Goal: Task Accomplishment & Management: Manage account settings

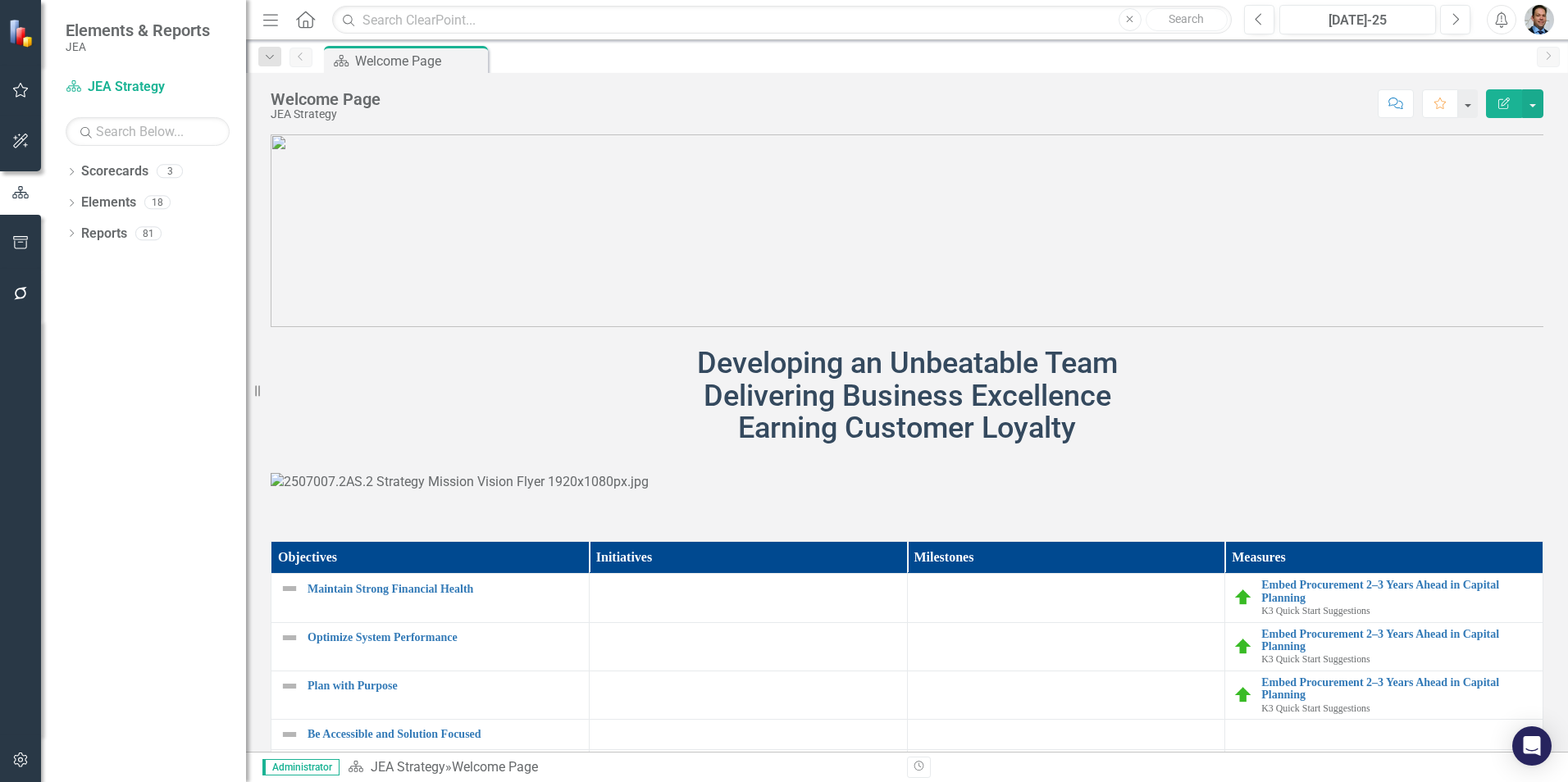
click at [1543, 18] on img "button" at bounding box center [1539, 19] width 29 height 29
click at [1493, 176] on link "Settings System Setup" at bounding box center [1488, 175] width 129 height 30
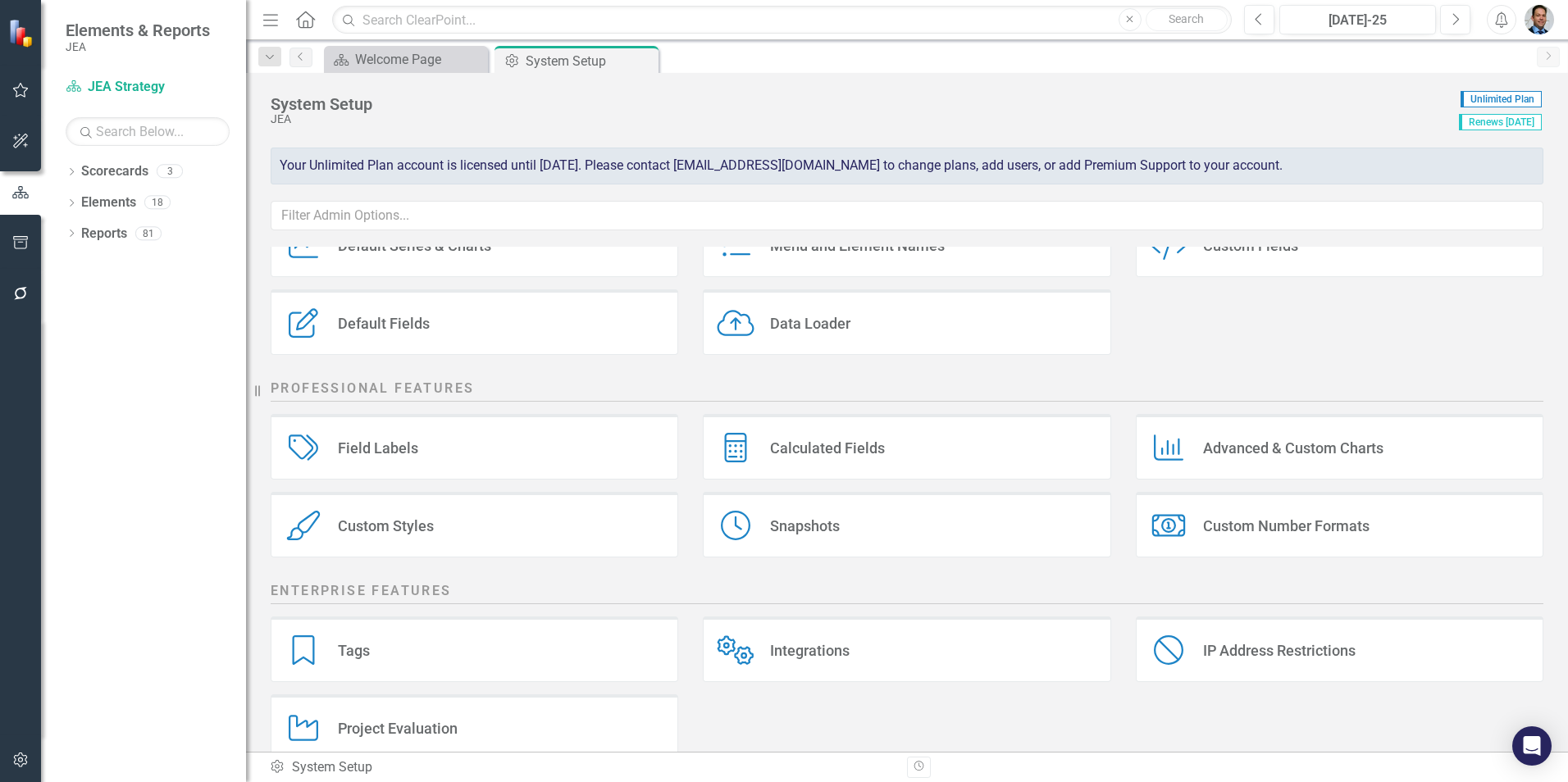
scroll to position [187, 0]
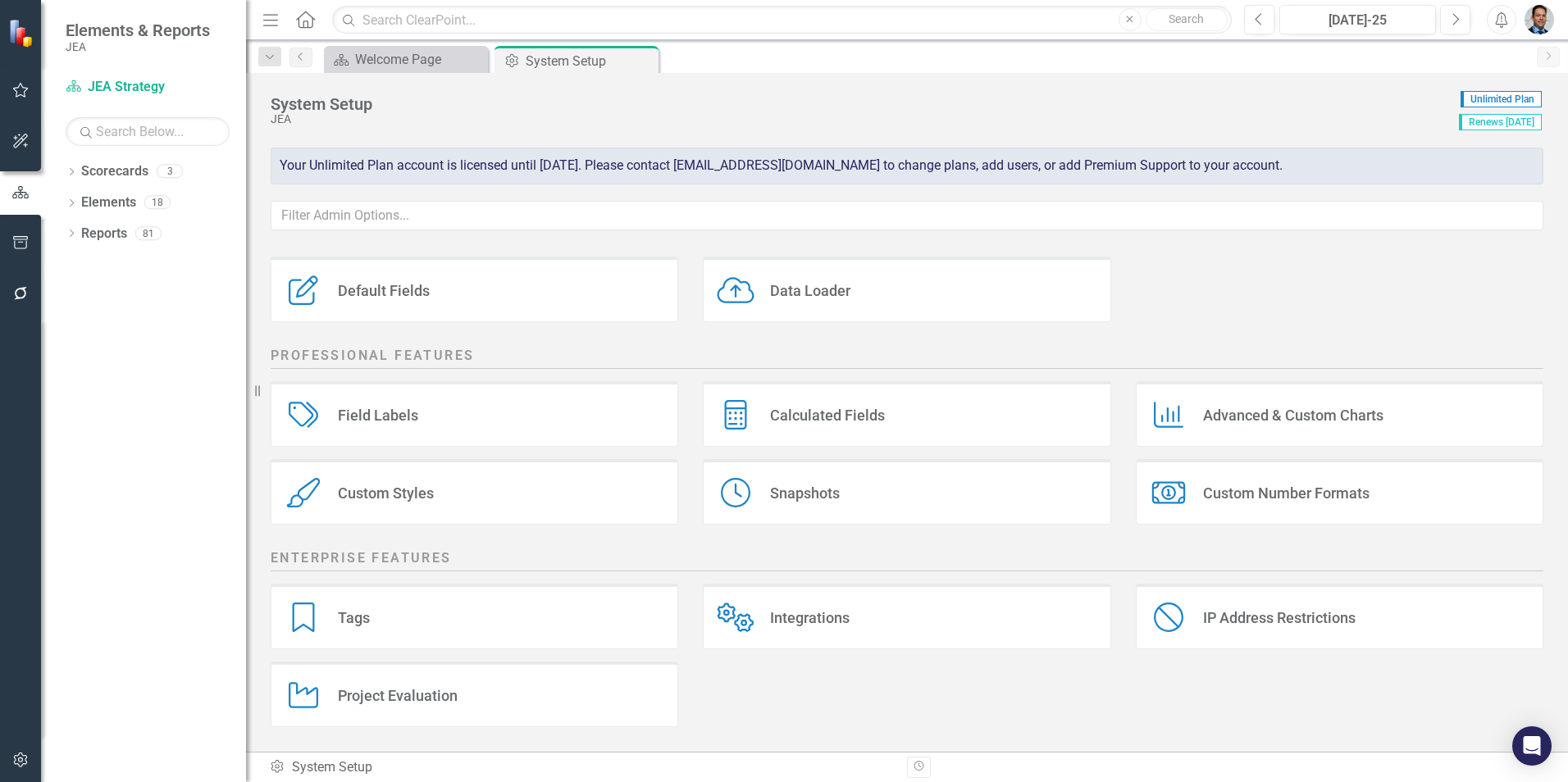
click at [398, 427] on div "Field Labels Field Labels" at bounding box center [474, 414] width 408 height 65
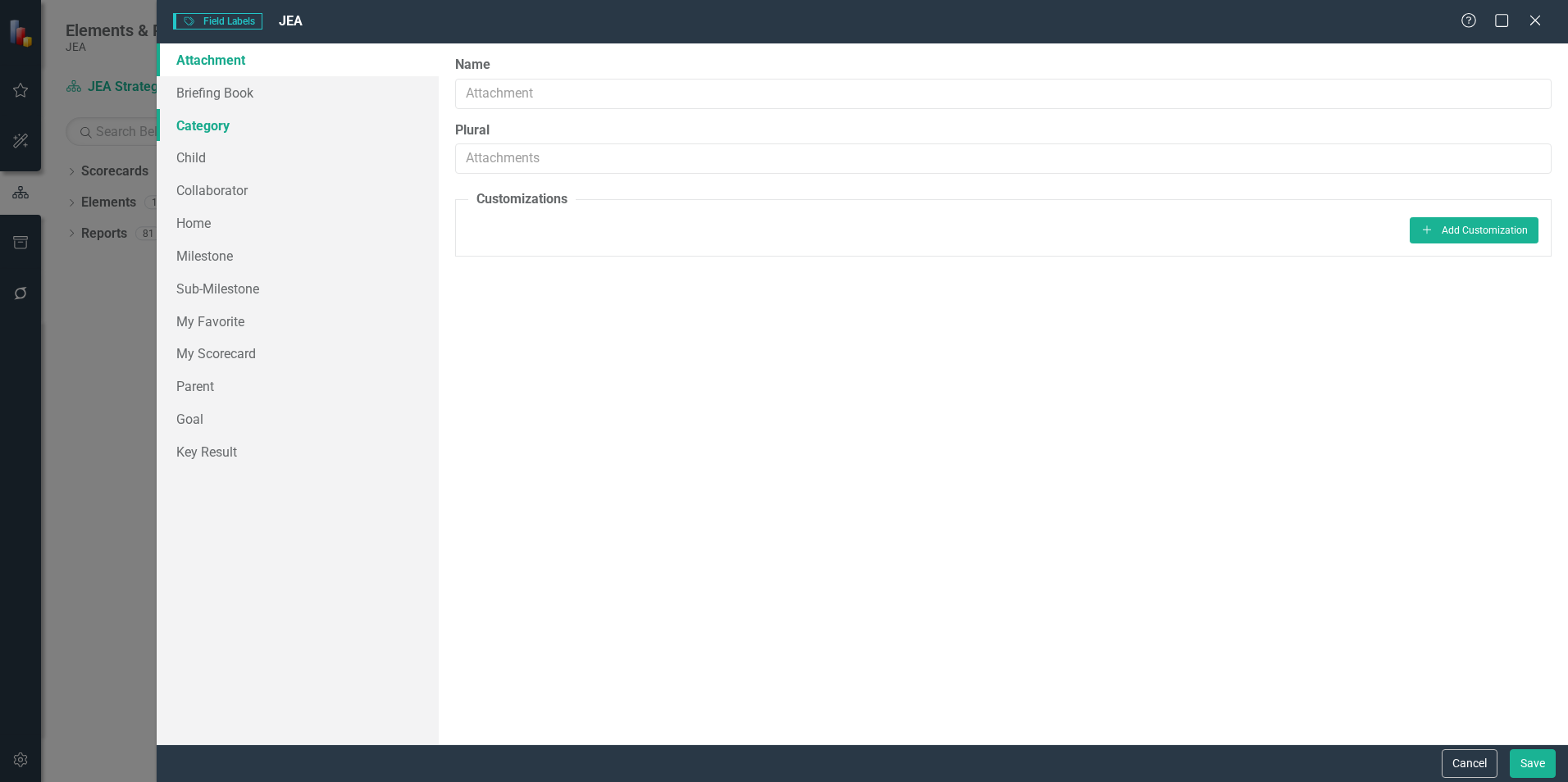
click at [210, 128] on link "Category" at bounding box center [298, 125] width 282 height 33
click at [231, 88] on link "Briefing Book" at bounding box center [298, 92] width 282 height 33
click at [186, 160] on link "Child" at bounding box center [298, 157] width 282 height 33
click at [217, 122] on link "Category" at bounding box center [298, 125] width 282 height 33
click at [1495, 223] on button "Add Add Customization" at bounding box center [1474, 230] width 128 height 26
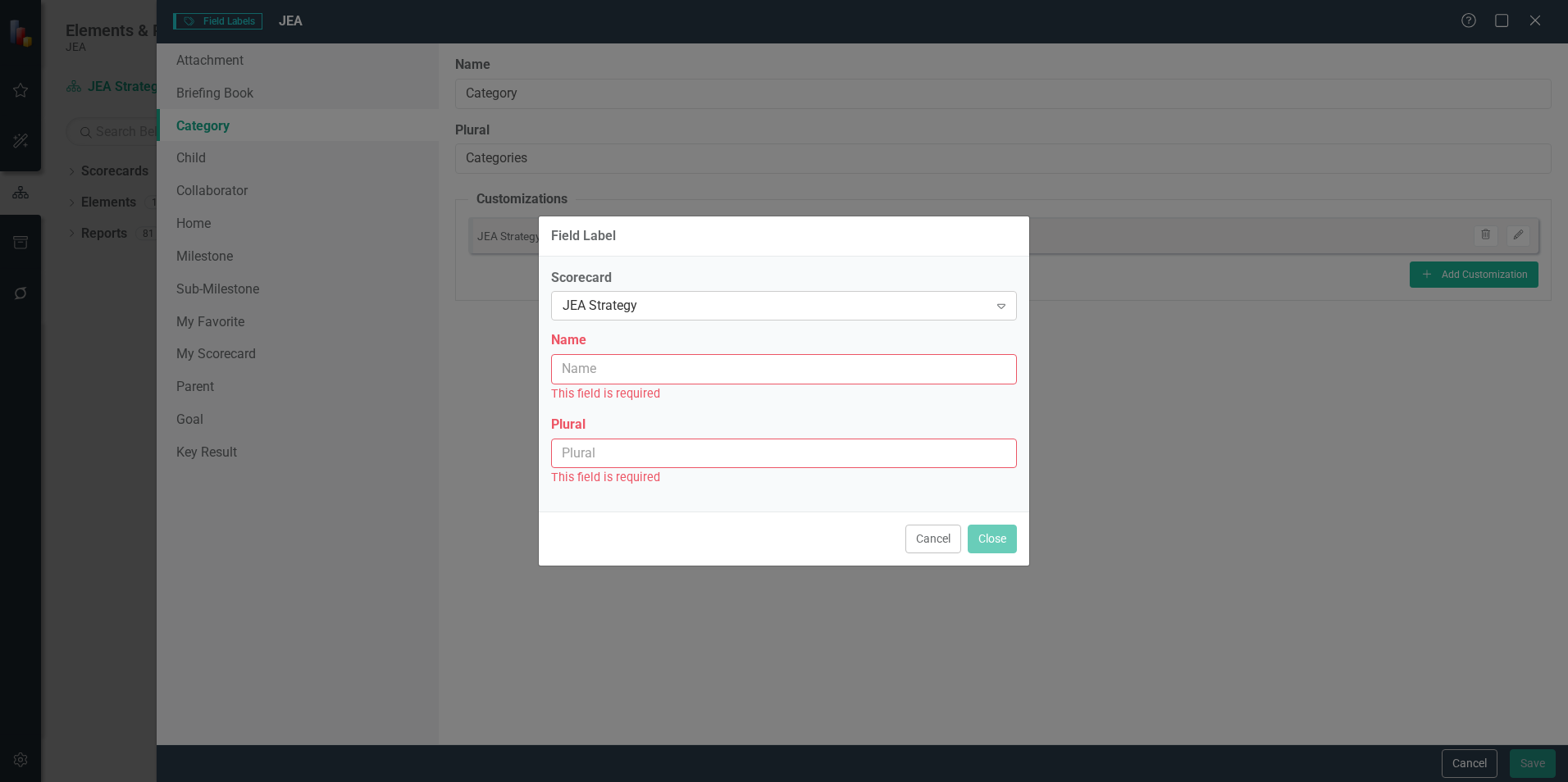
click at [962, 302] on div "JEA Strategy" at bounding box center [775, 306] width 426 height 18
click at [934, 538] on button "Cancel" at bounding box center [933, 539] width 55 height 29
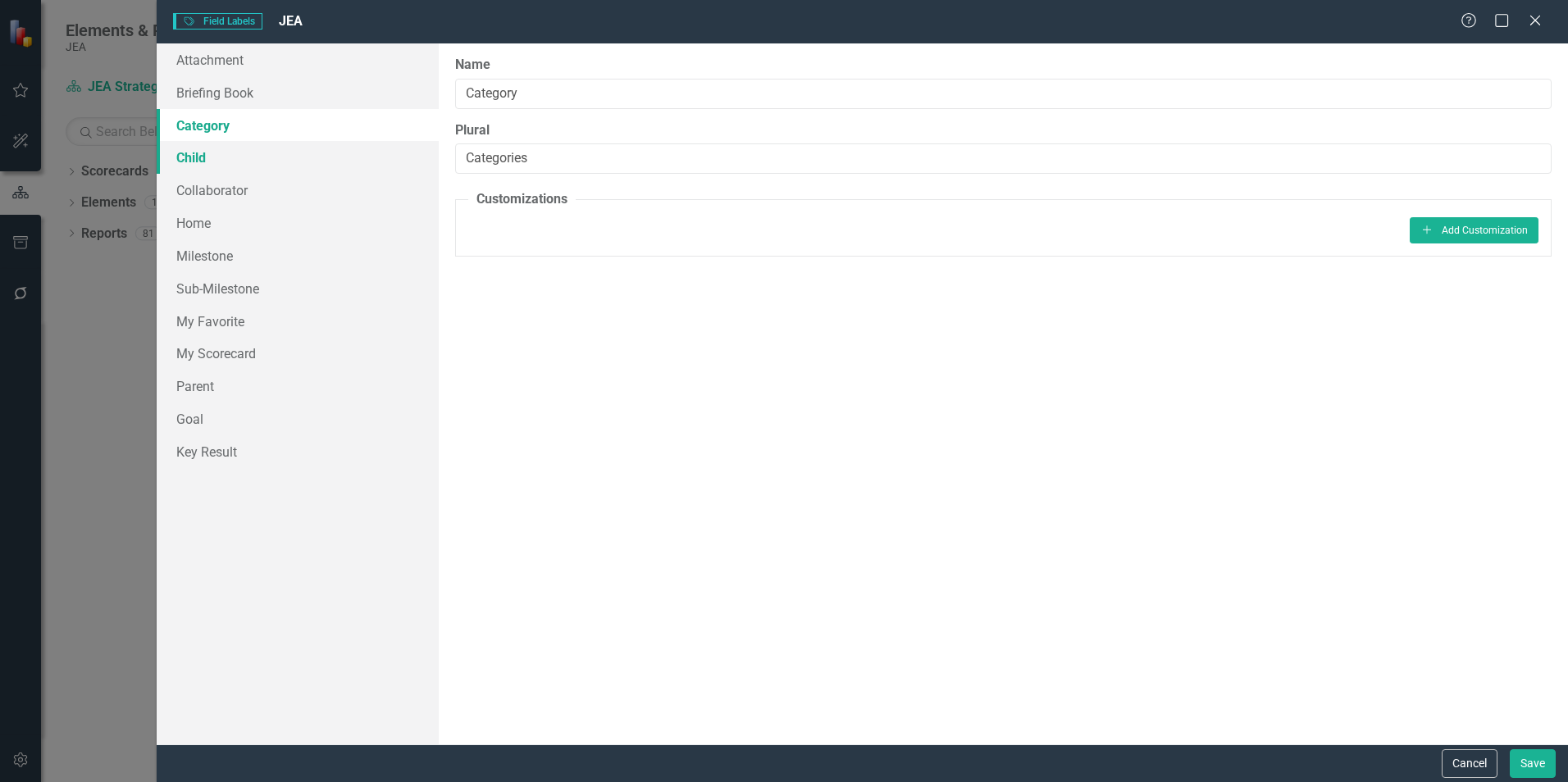
click at [203, 160] on link "Child" at bounding box center [298, 157] width 282 height 33
click at [209, 187] on link "Collaborator" at bounding box center [298, 190] width 282 height 33
click at [198, 217] on link "Home" at bounding box center [298, 222] width 282 height 33
click at [205, 252] on link "Milestone" at bounding box center [298, 255] width 282 height 33
click at [203, 318] on link "My Favorite" at bounding box center [298, 321] width 282 height 33
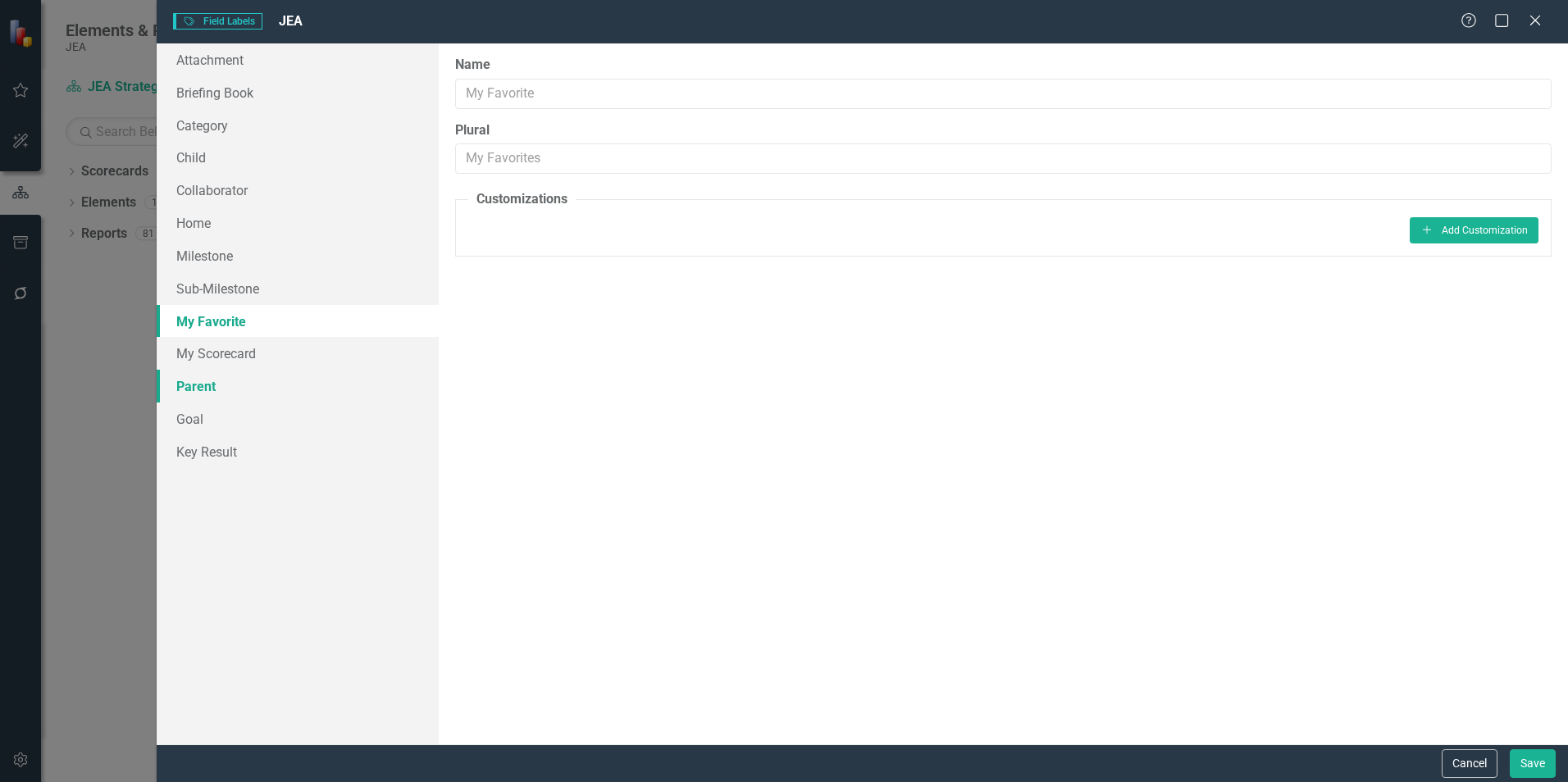
click at [210, 385] on link "Parent" at bounding box center [298, 386] width 282 height 33
click at [196, 415] on link "Goal" at bounding box center [298, 419] width 282 height 33
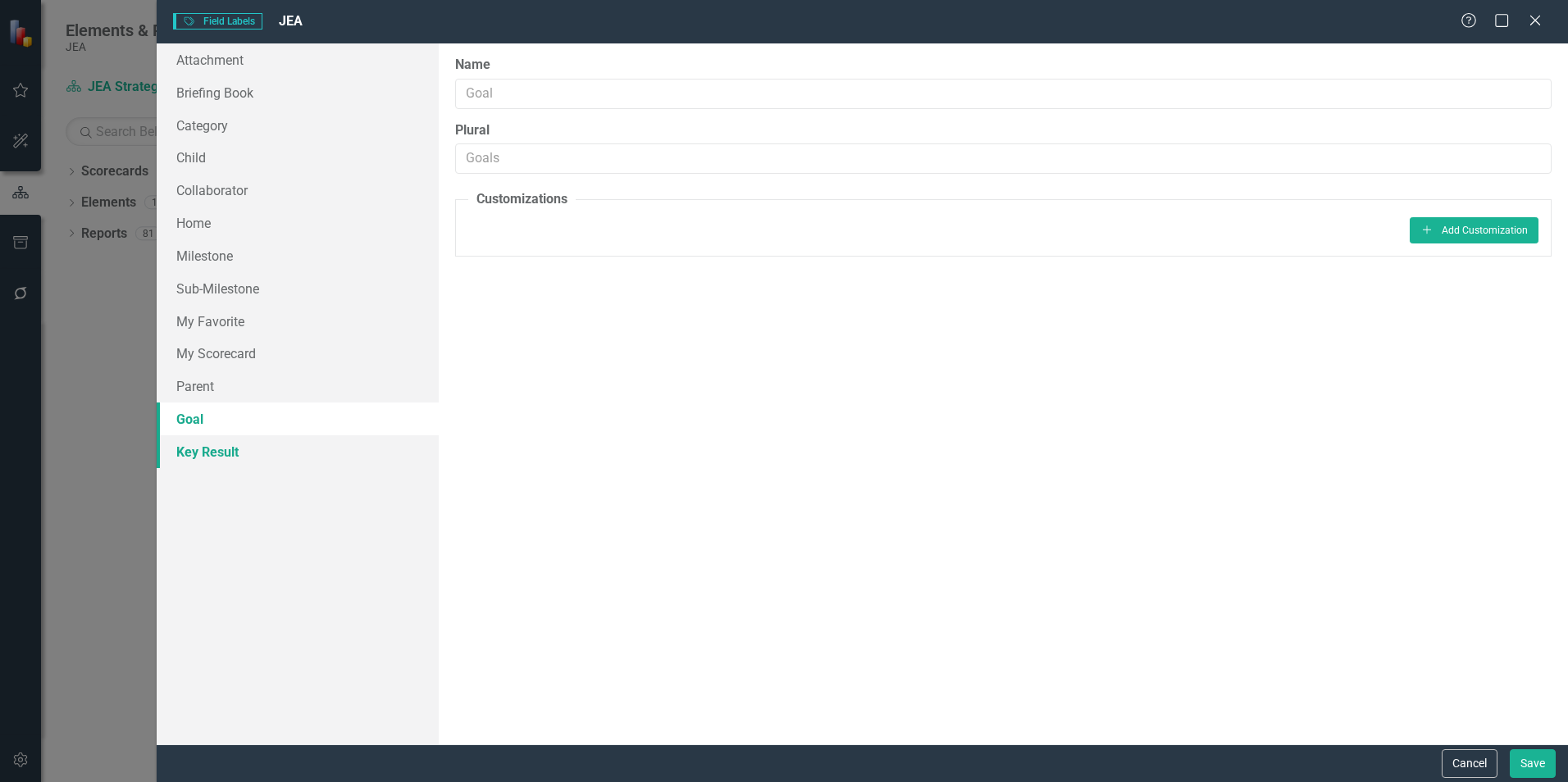
click at [195, 451] on link "Key Result" at bounding box center [298, 451] width 282 height 33
click at [239, 53] on link "Attachment" at bounding box center [298, 60] width 282 height 33
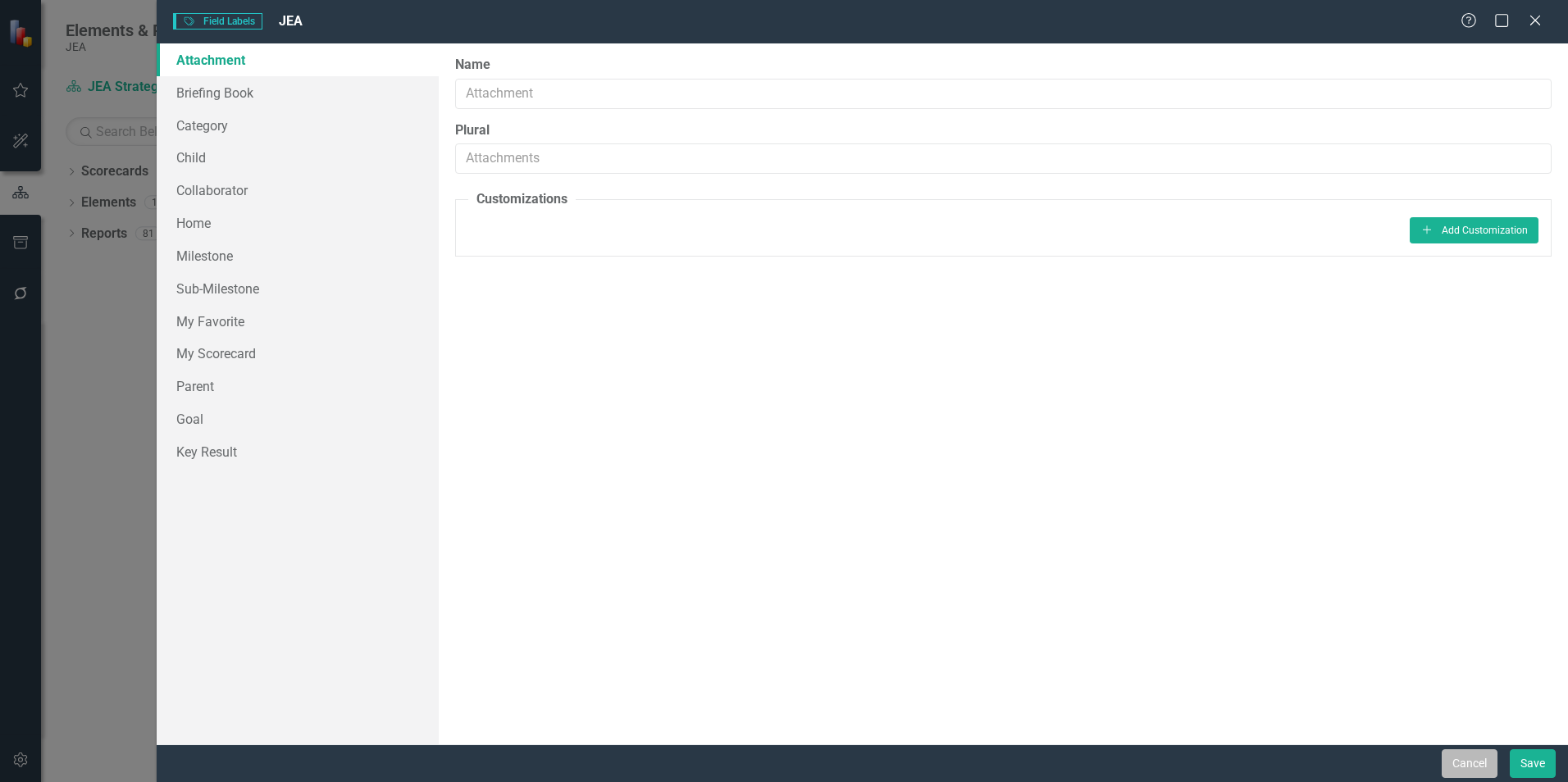
click at [1460, 763] on button "Cancel" at bounding box center [1470, 764] width 55 height 29
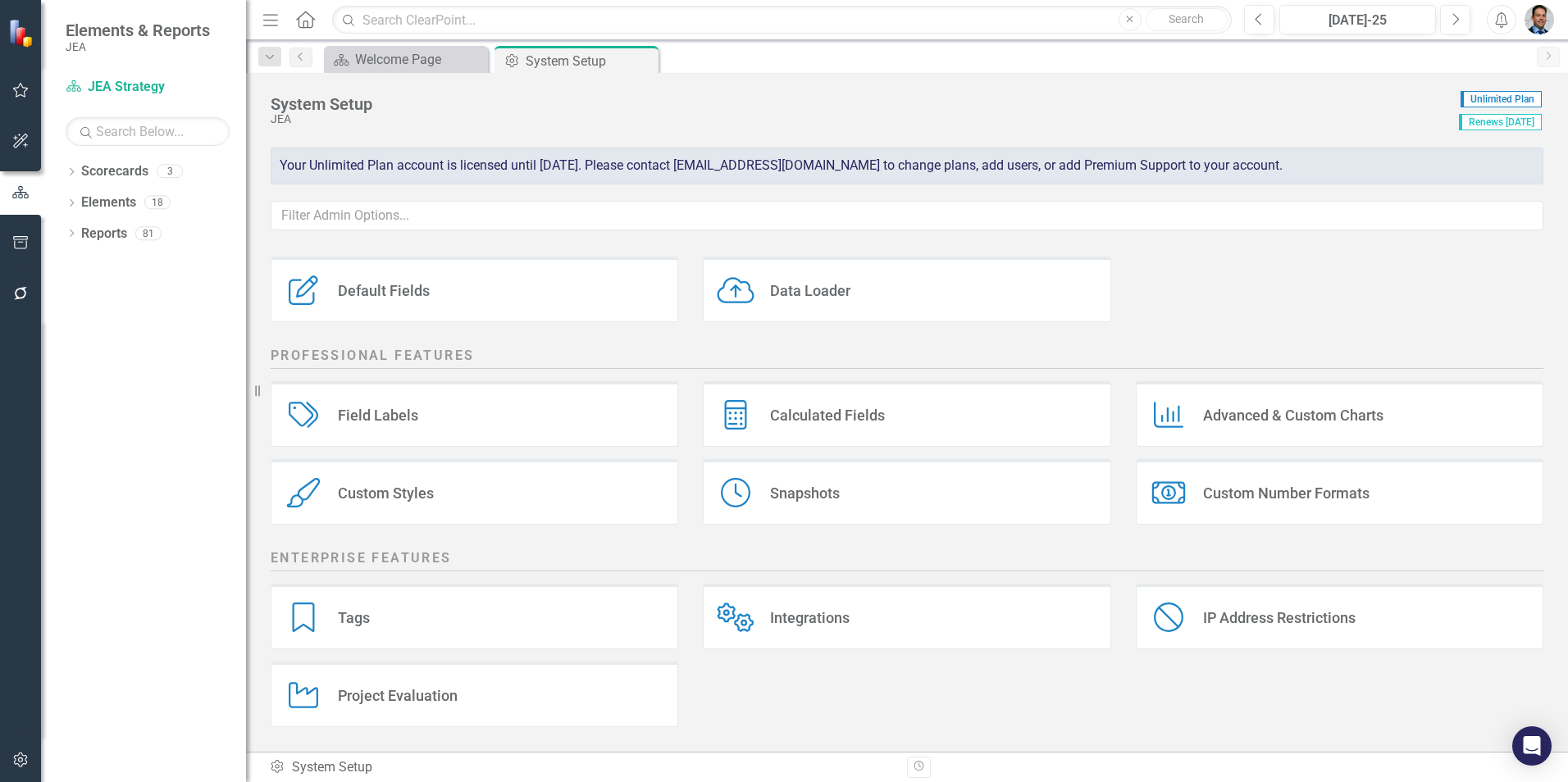
click at [358, 692] on div "Project Evaluation" at bounding box center [398, 696] width 120 height 18
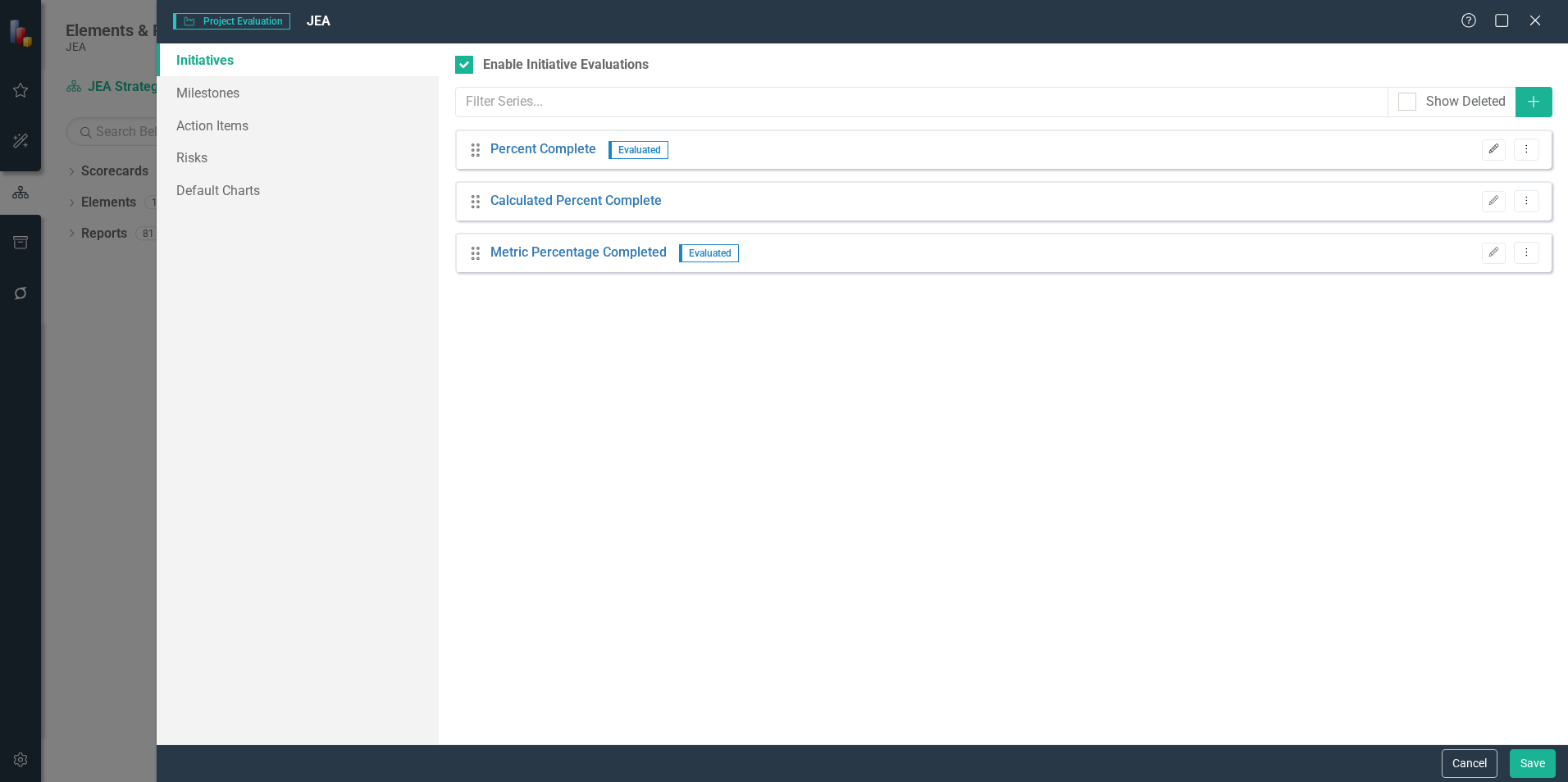
click at [1487, 149] on button "Edit" at bounding box center [1494, 149] width 24 height 21
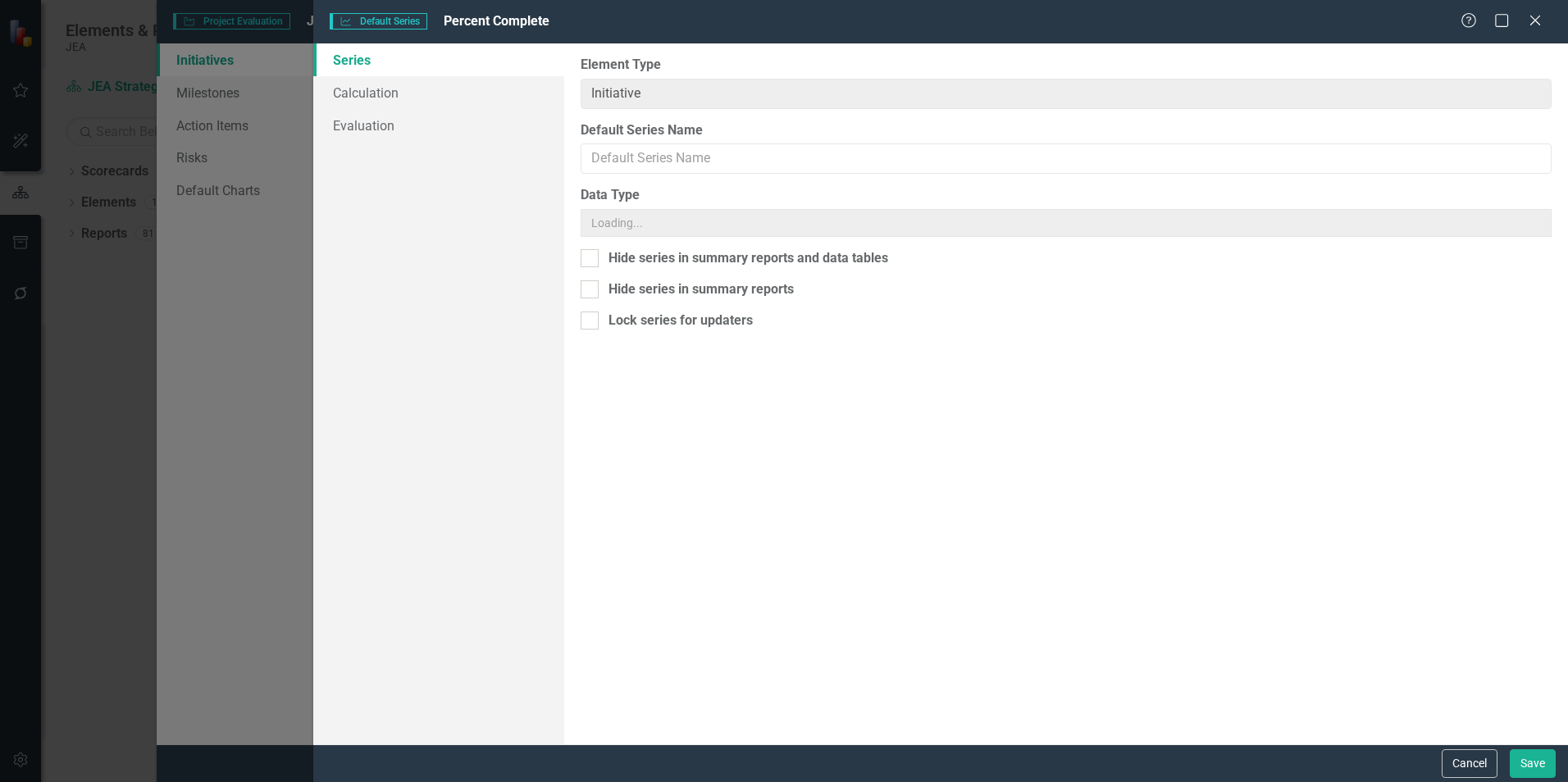
type input "Percent Complete"
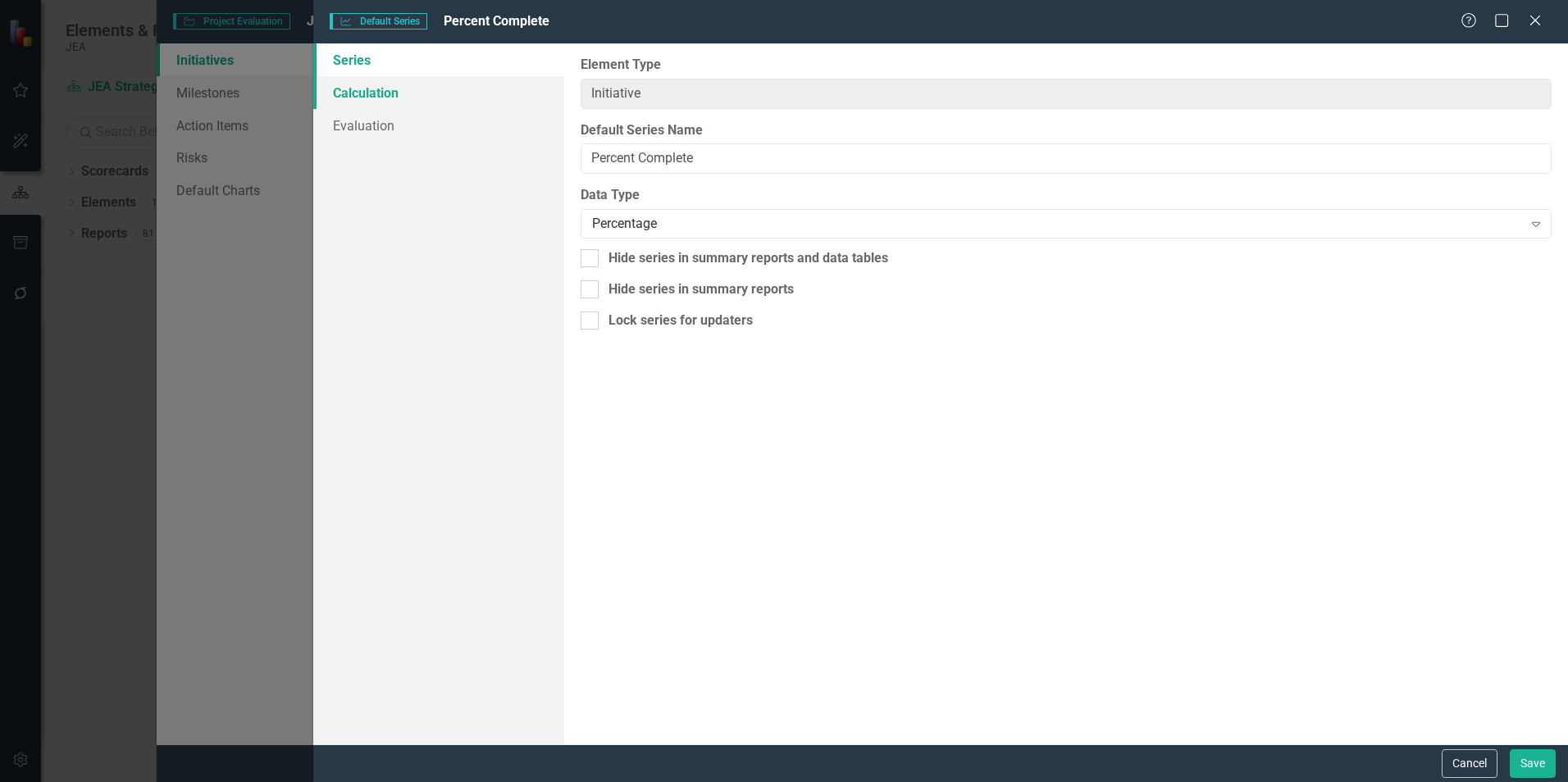
click at [410, 86] on link "Calculation" at bounding box center [438, 92] width 251 height 33
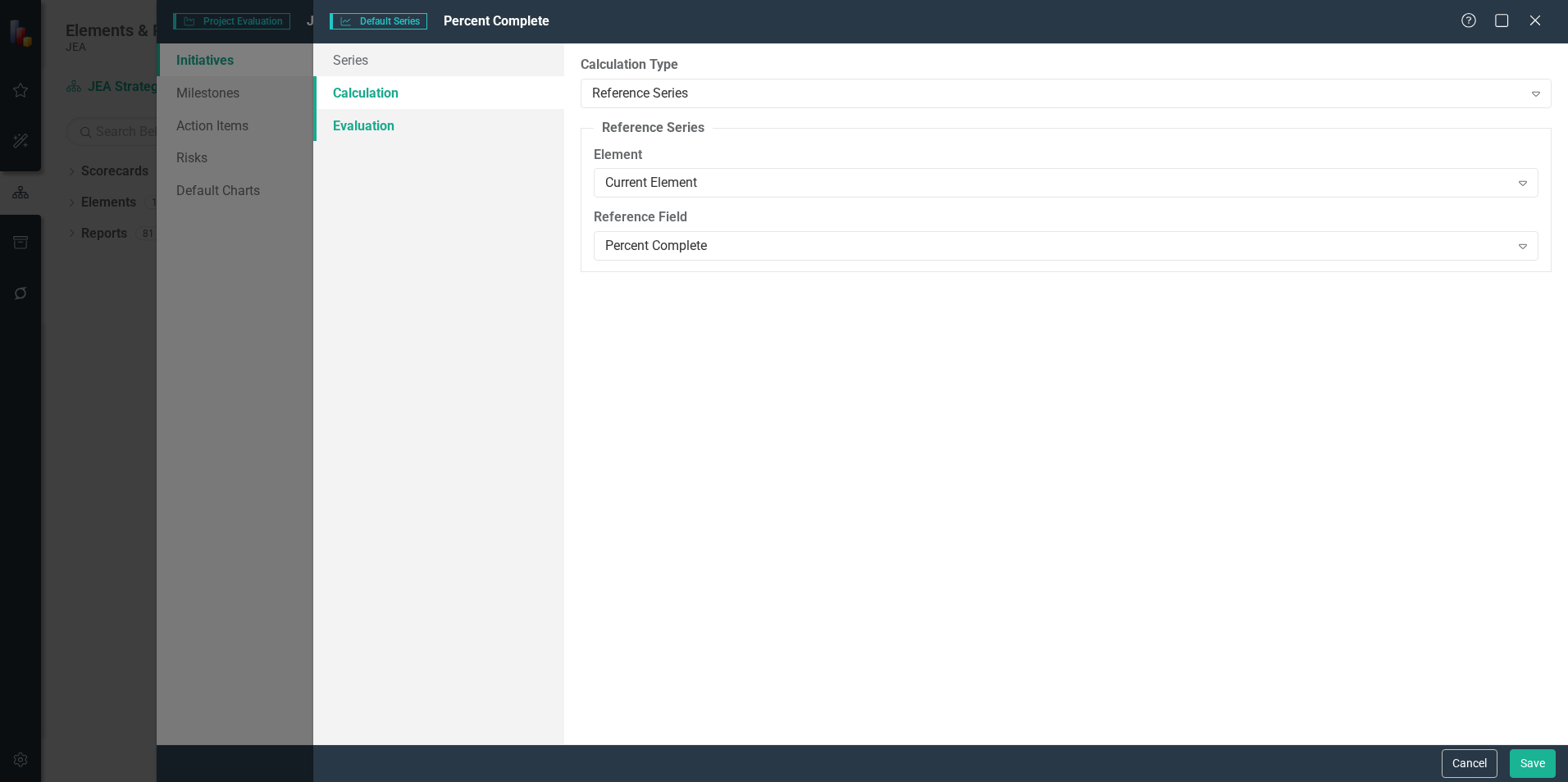
click at [372, 120] on link "Evaluation" at bounding box center [438, 125] width 251 height 33
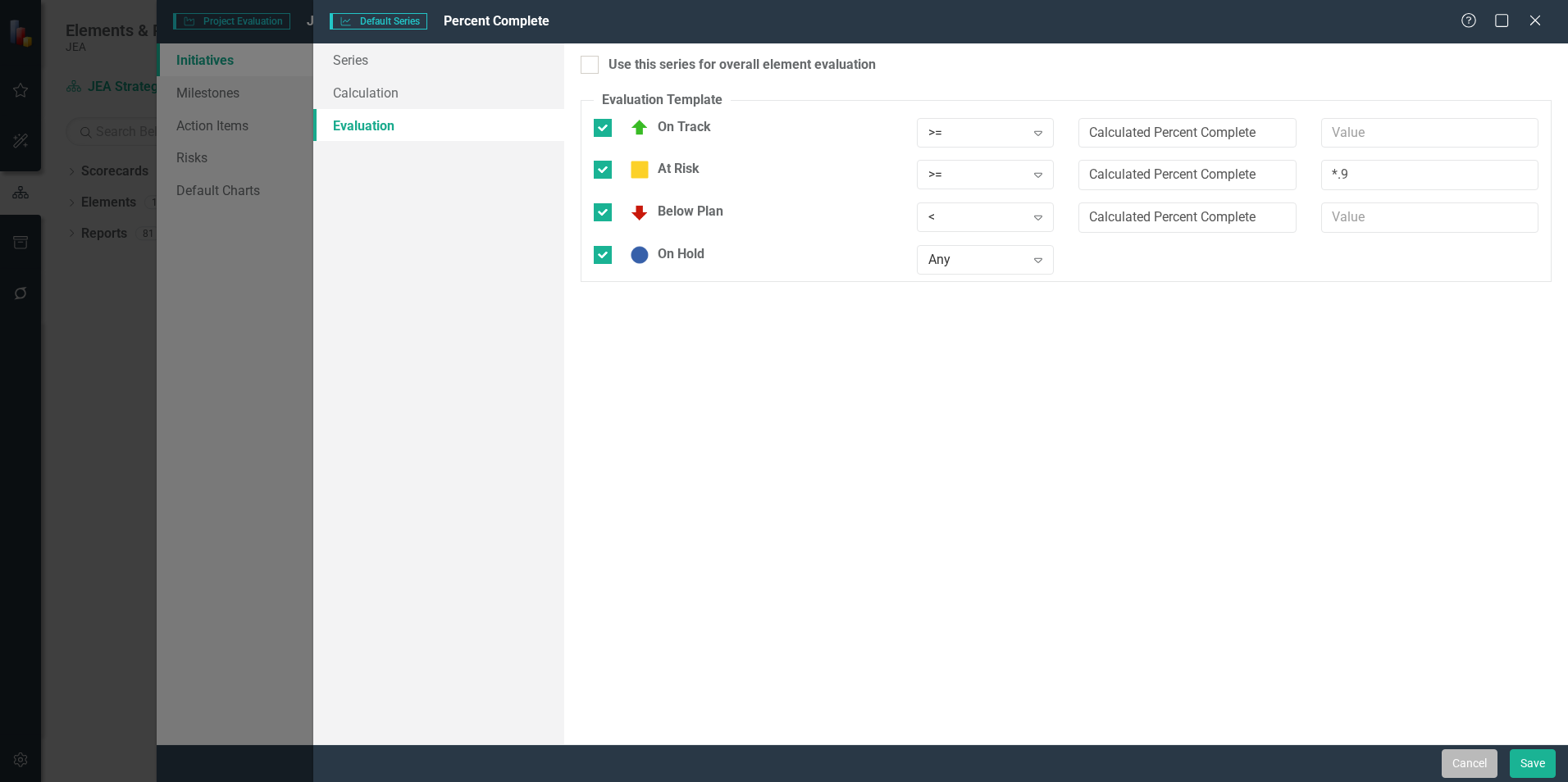
click at [1473, 768] on button "Cancel" at bounding box center [1470, 764] width 55 height 29
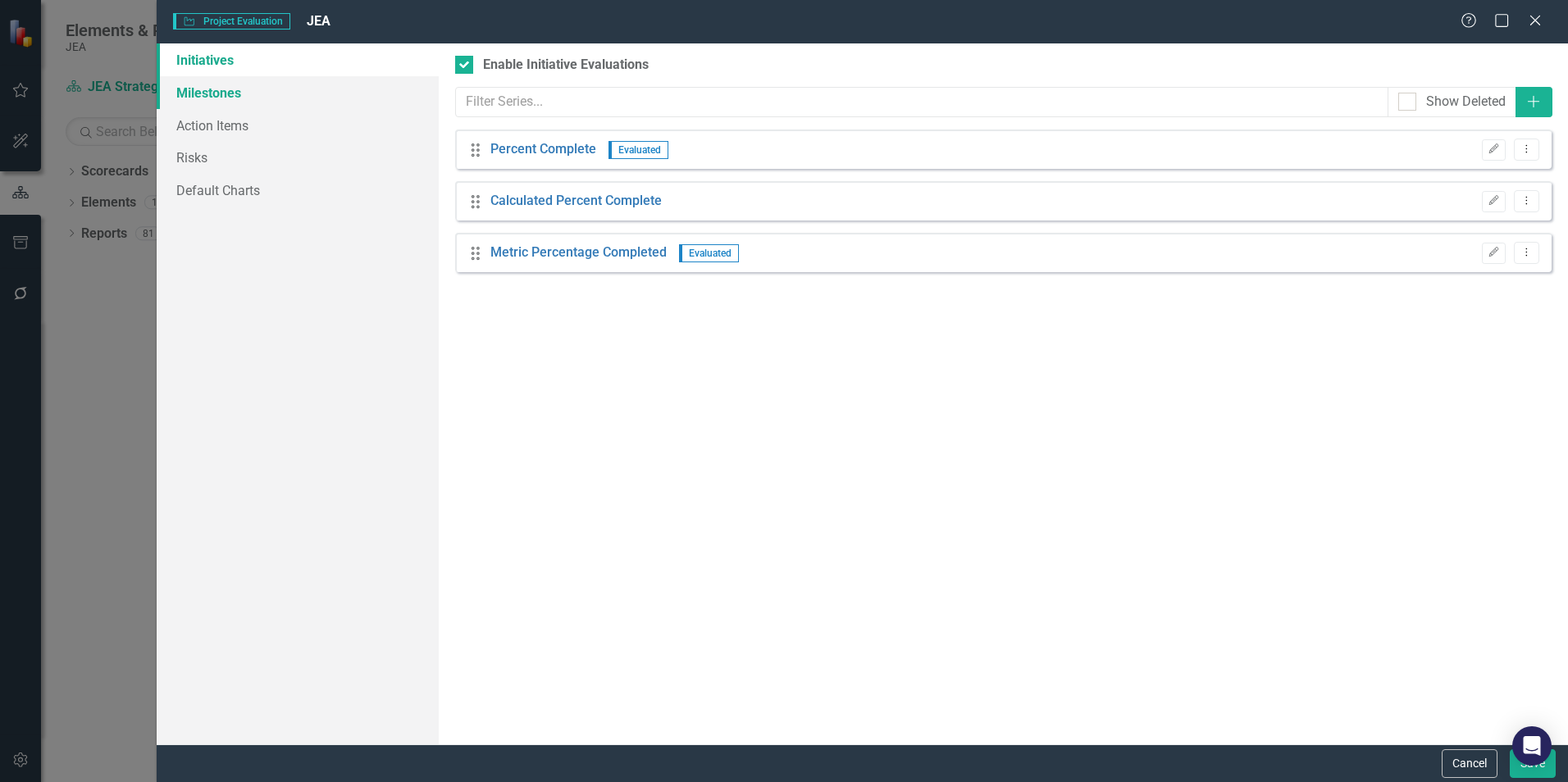
click at [240, 90] on link "Milestones" at bounding box center [298, 92] width 282 height 33
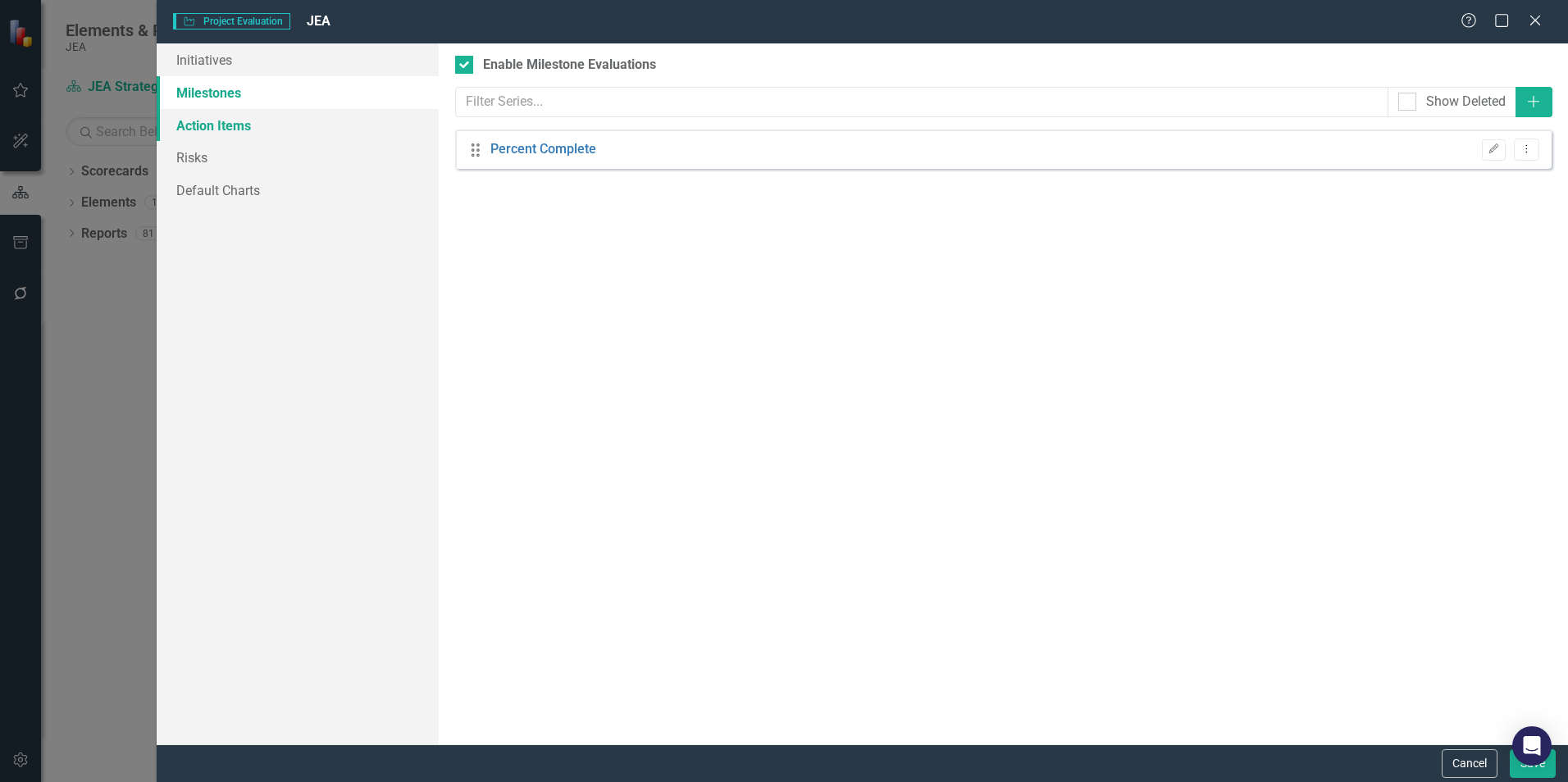
click at [230, 122] on link "Action Items" at bounding box center [298, 125] width 282 height 33
click at [189, 159] on link "Risks" at bounding box center [298, 157] width 282 height 33
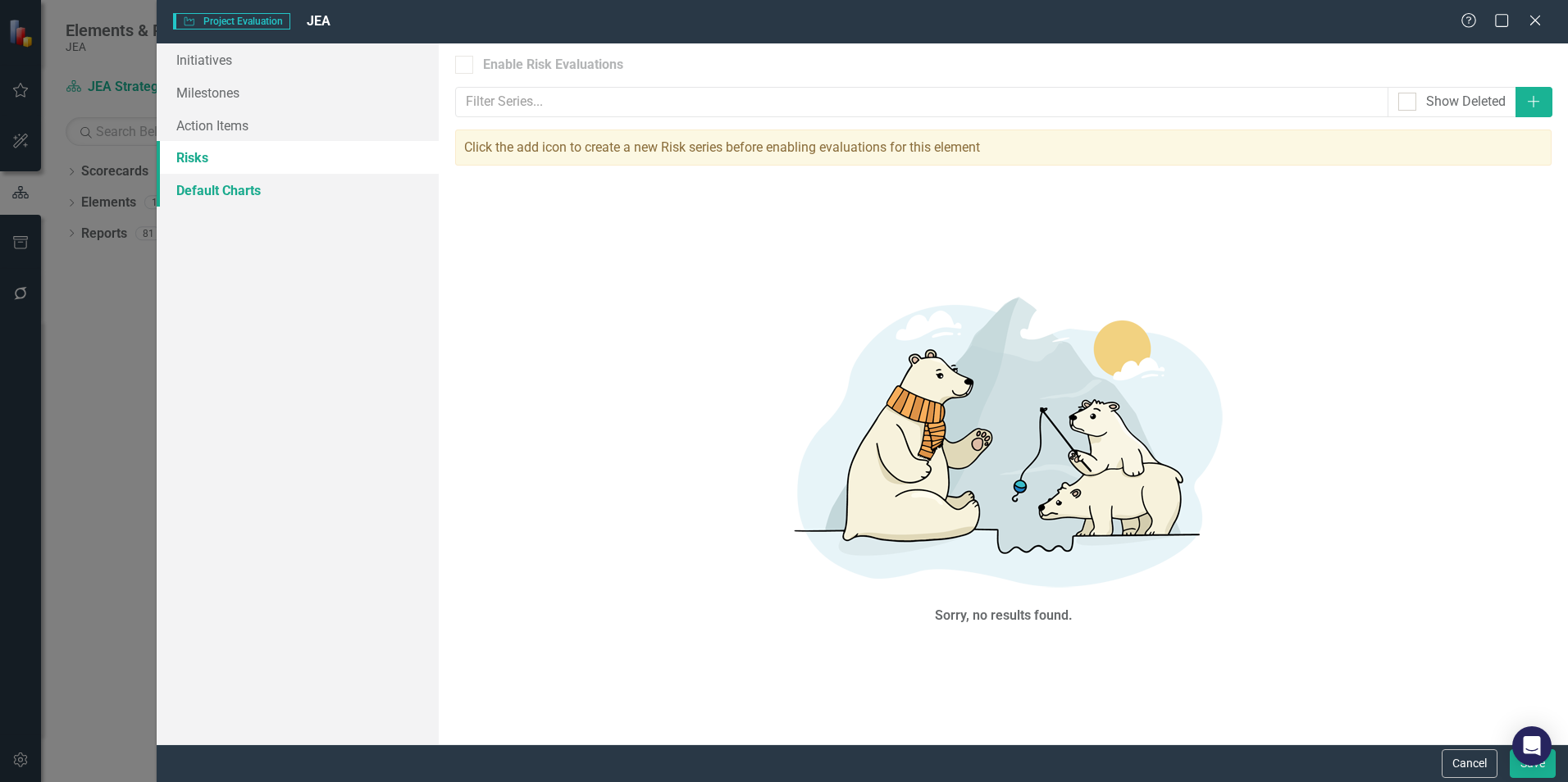
click at [202, 190] on link "Default Charts" at bounding box center [298, 190] width 282 height 33
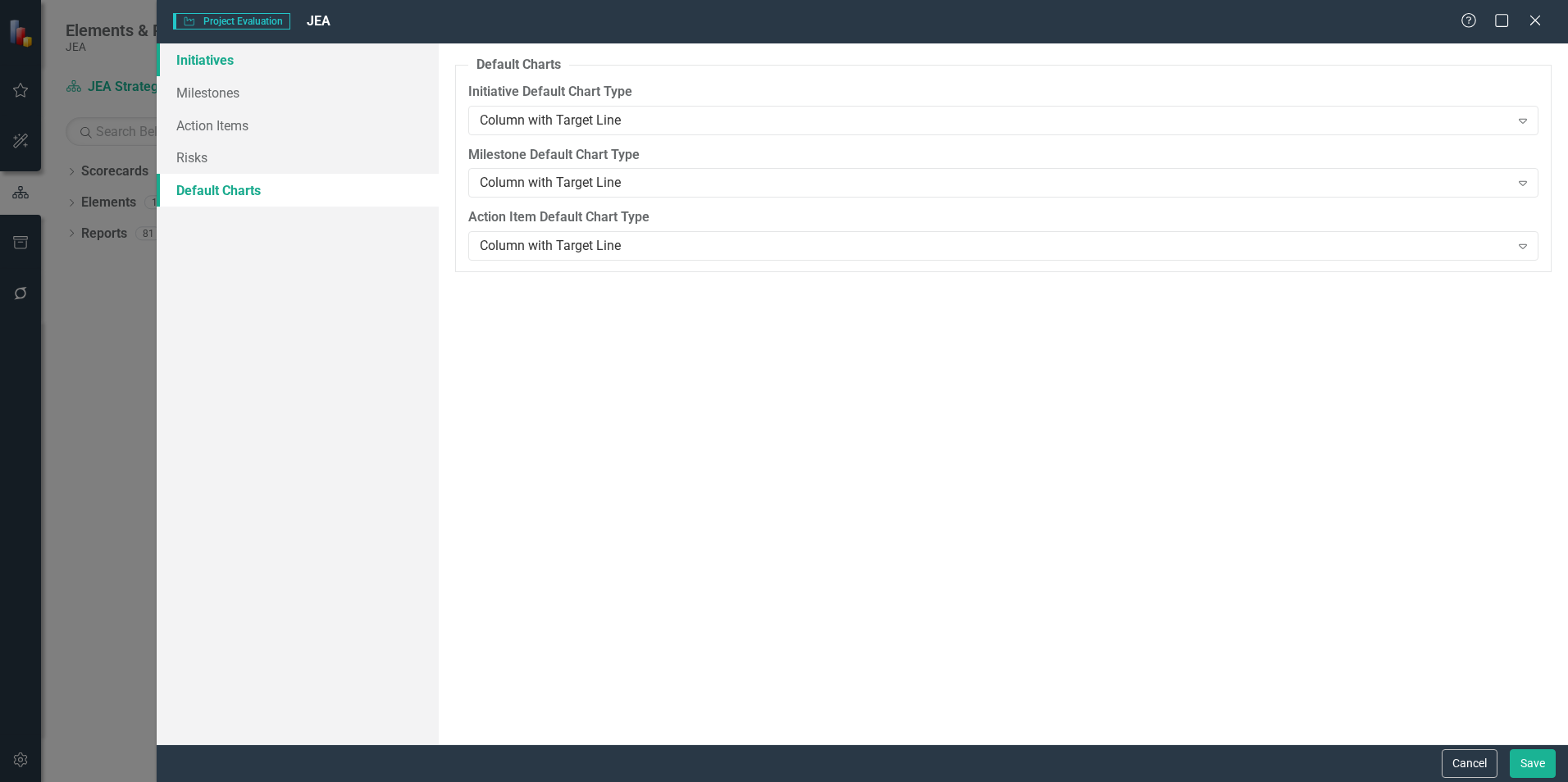
click at [204, 54] on link "Initiatives" at bounding box center [298, 60] width 282 height 33
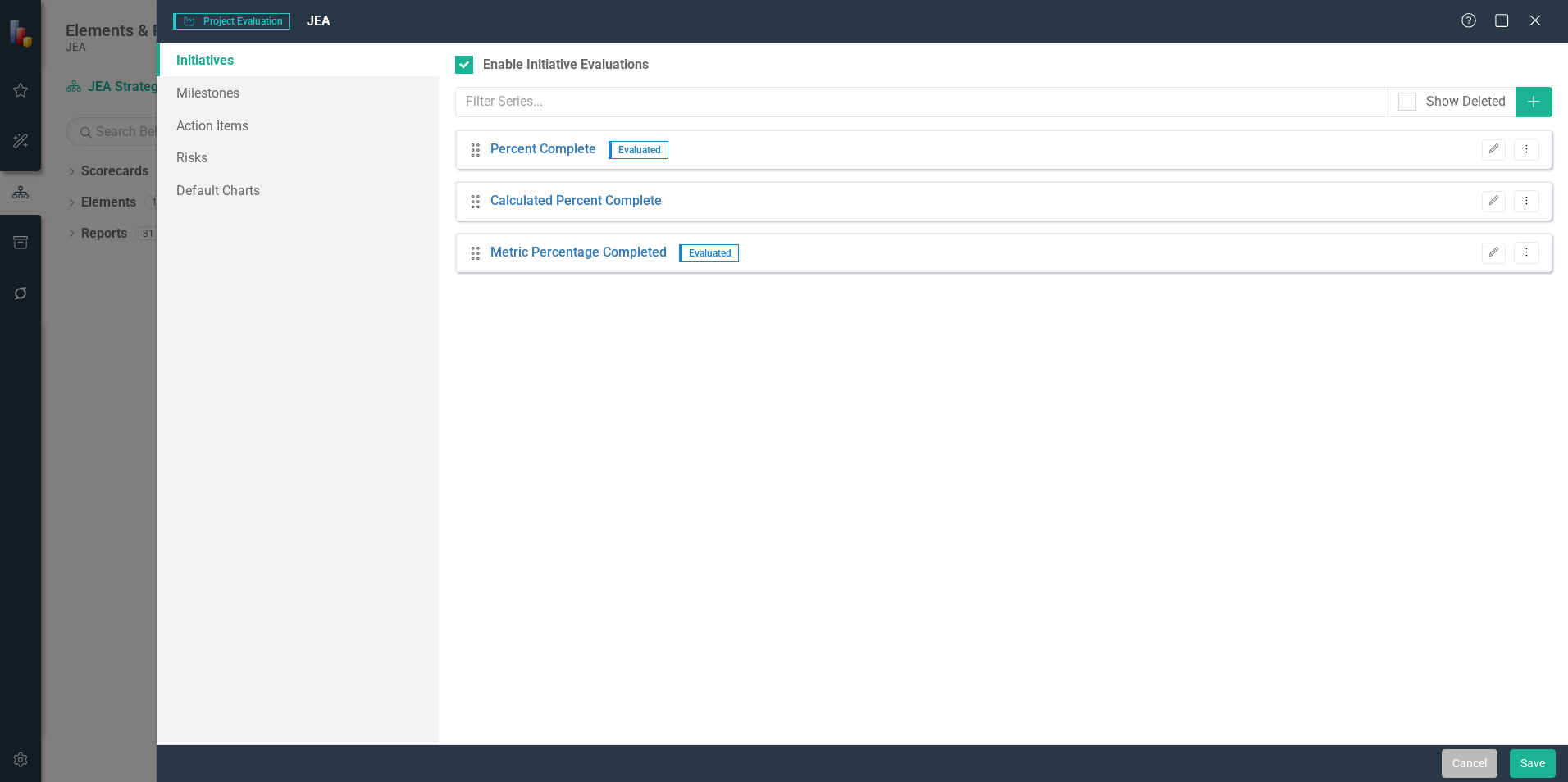
click at [1476, 771] on button "Cancel" at bounding box center [1470, 764] width 55 height 29
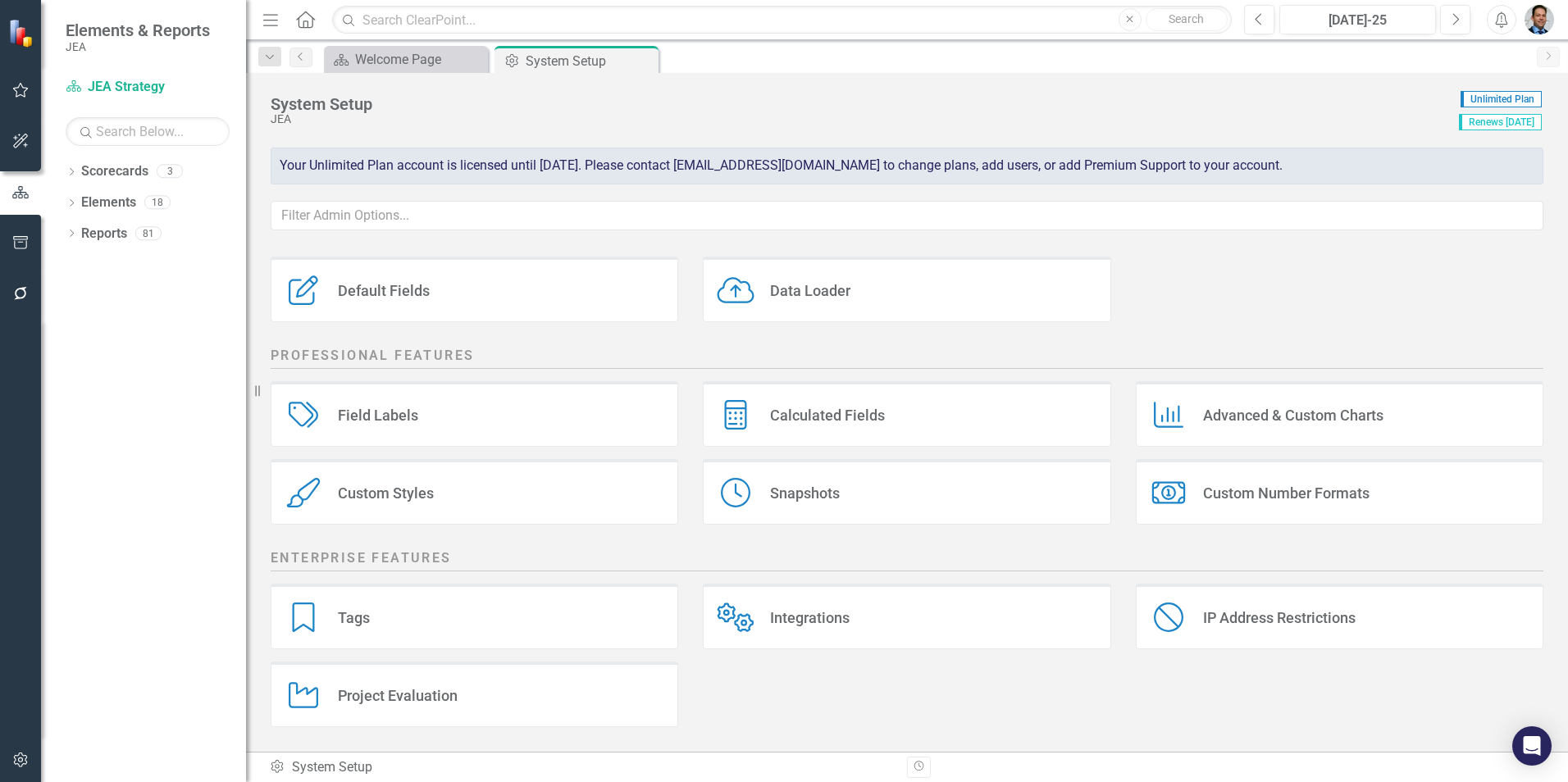
click at [1309, 433] on div "Charts Advanced & Custom Charts" at bounding box center [1340, 414] width 408 height 65
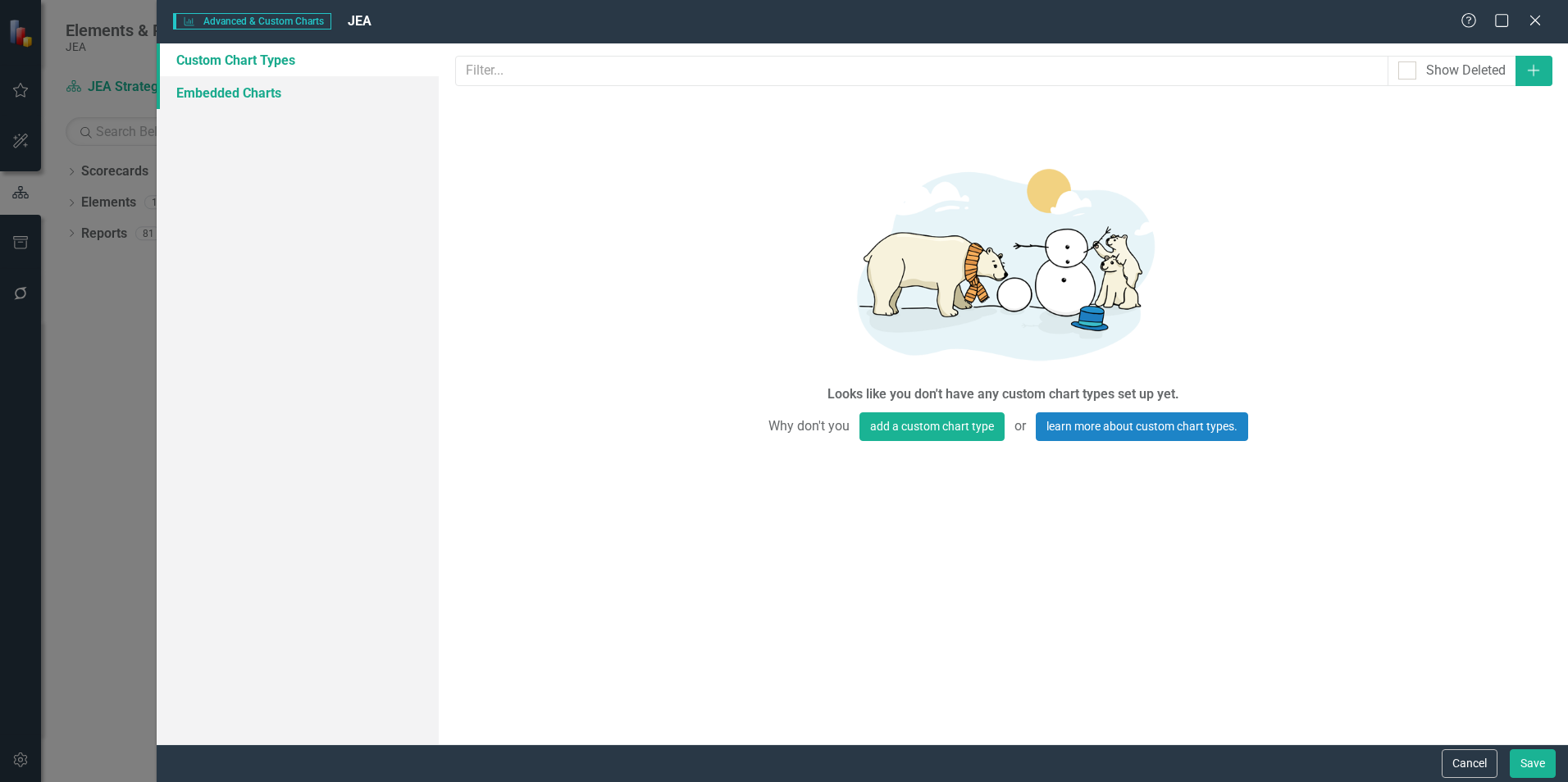
click at [278, 102] on link "Embedded Charts" at bounding box center [298, 92] width 282 height 33
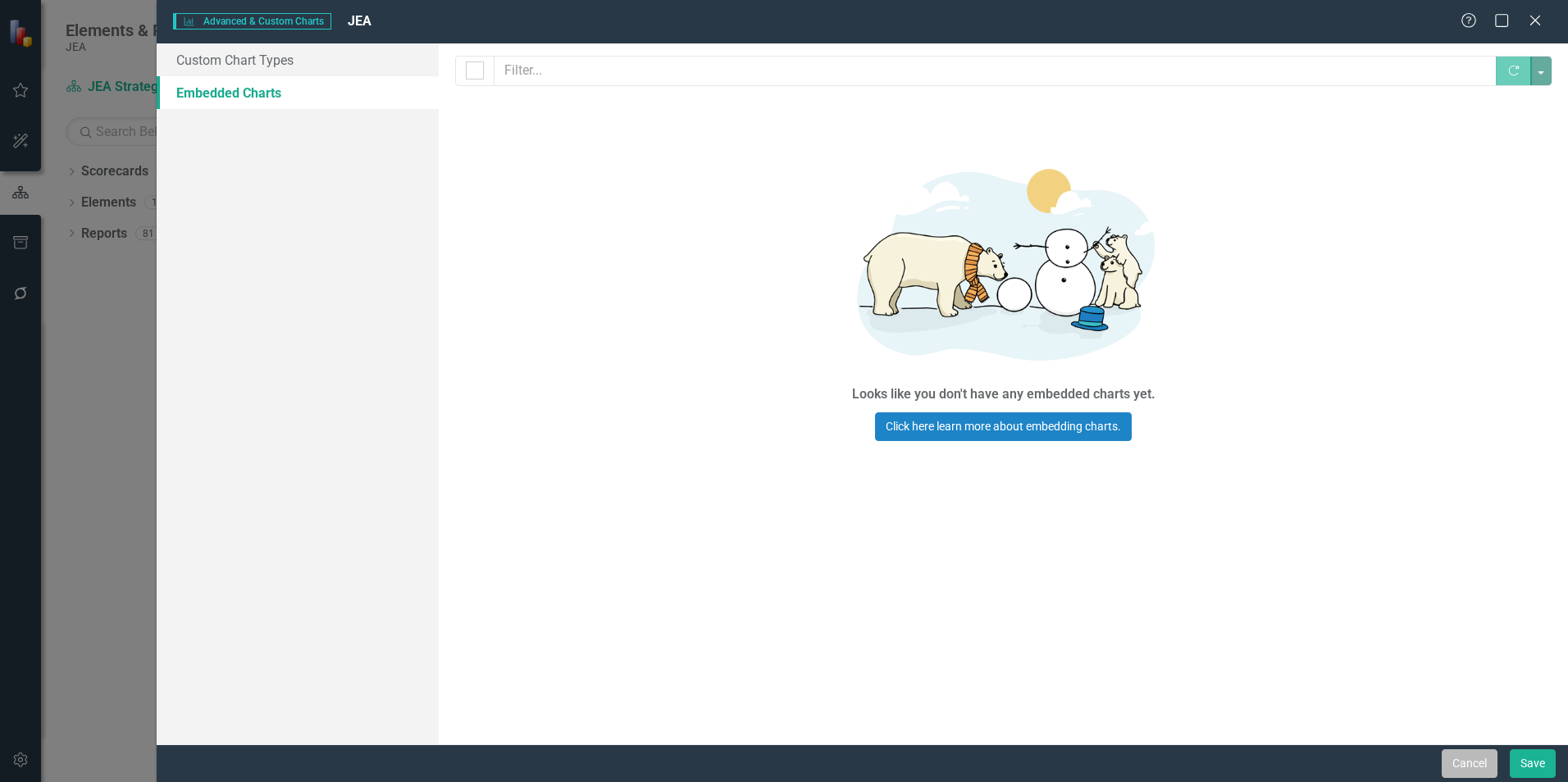
click at [1461, 769] on button "Cancel" at bounding box center [1470, 764] width 55 height 29
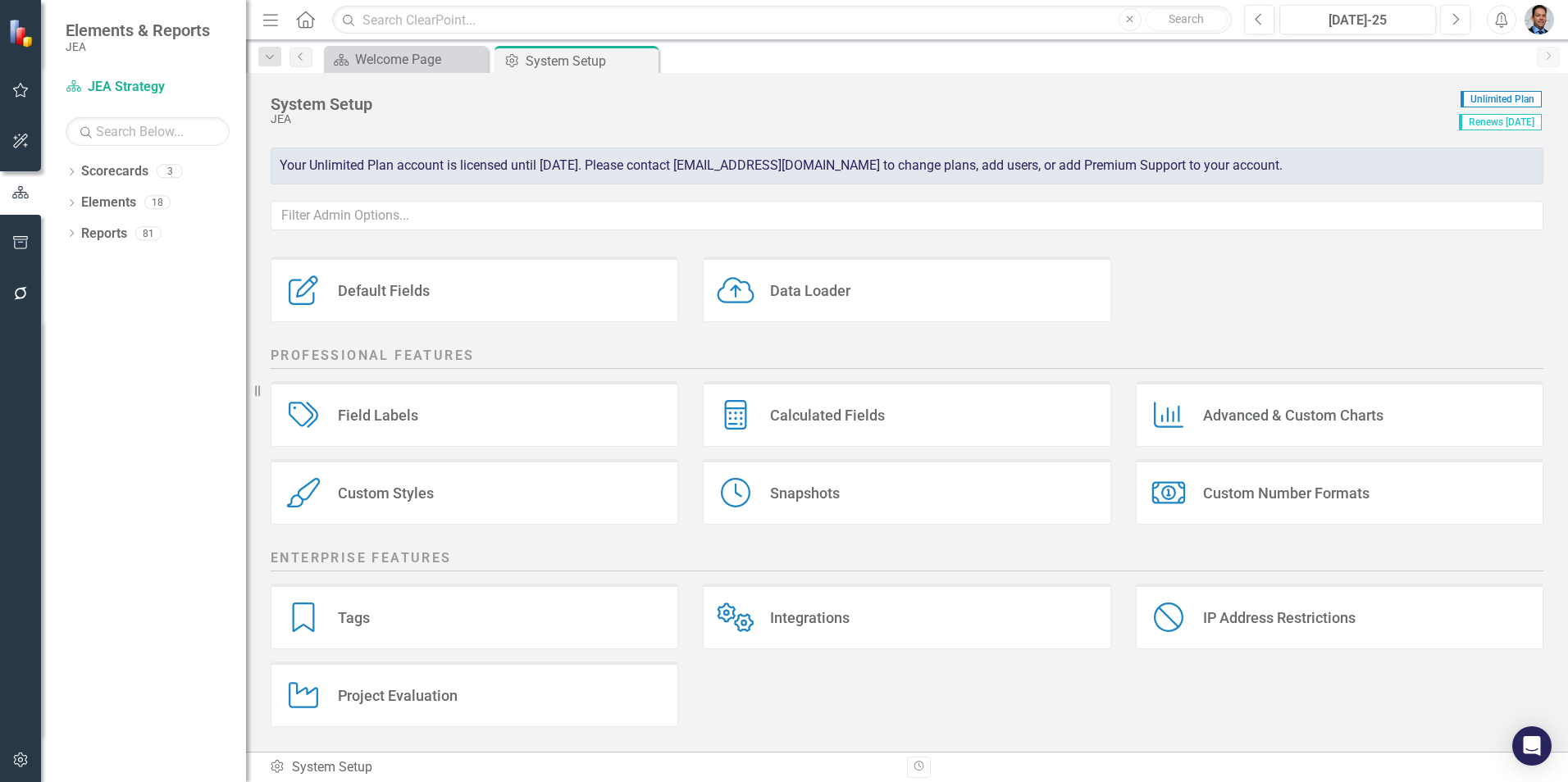
click at [858, 487] on div "Snapshots Snapshots" at bounding box center [907, 492] width 408 height 65
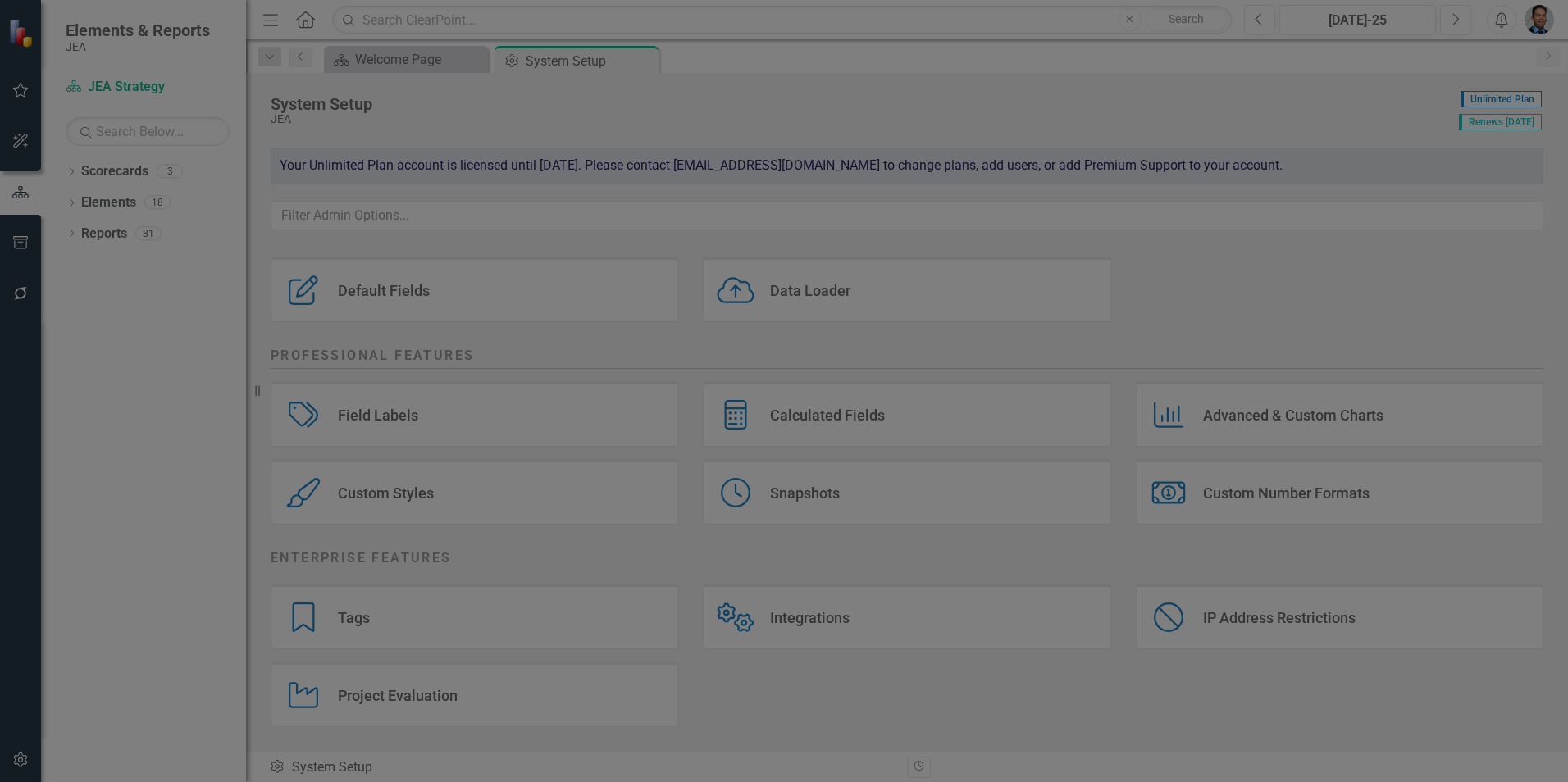
click at [1534, 24] on icon "Close" at bounding box center [1535, 20] width 20 height 16
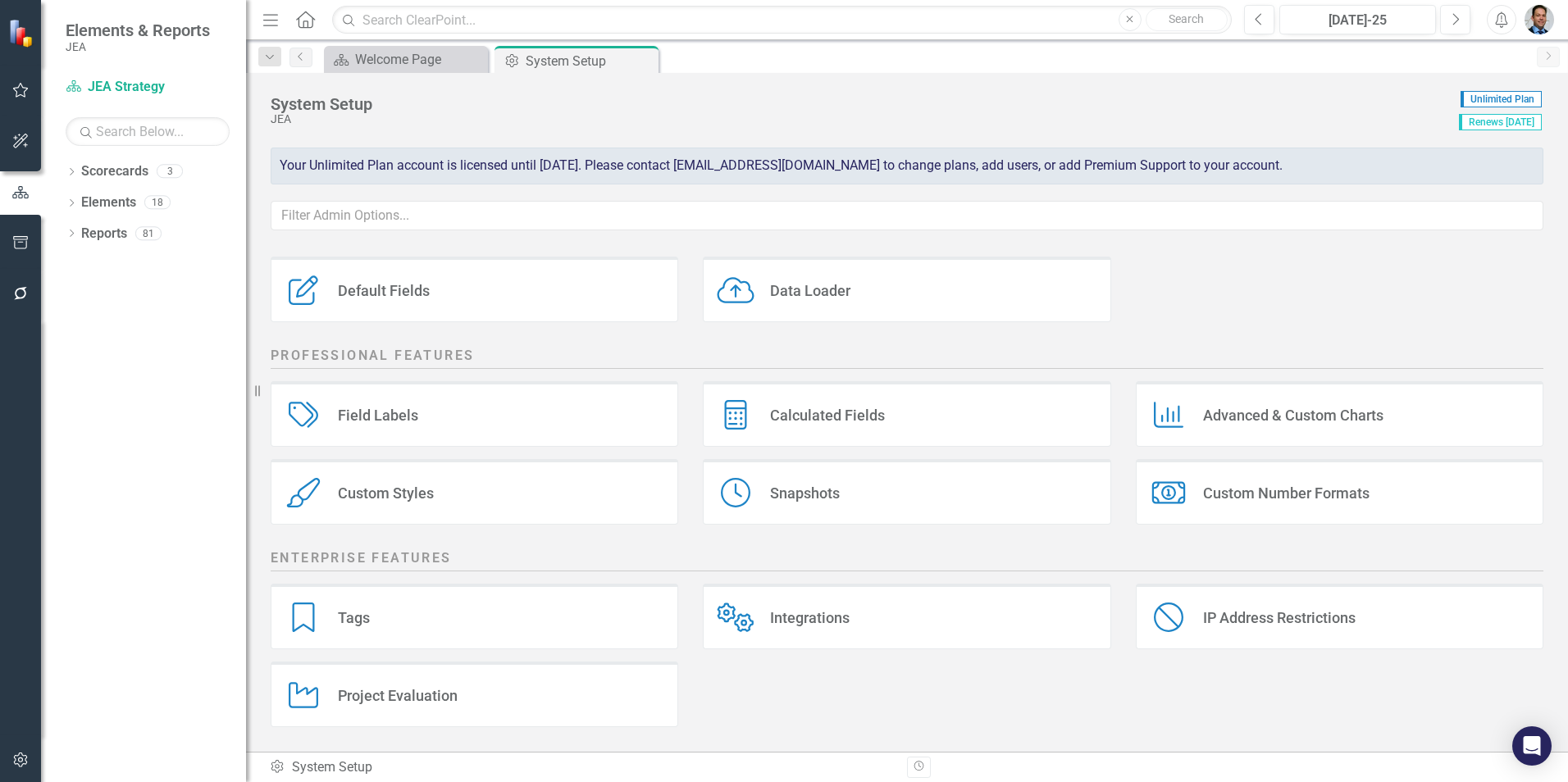
click at [806, 399] on div "Calculated Fields Calculated Fields" at bounding box center [907, 414] width 408 height 65
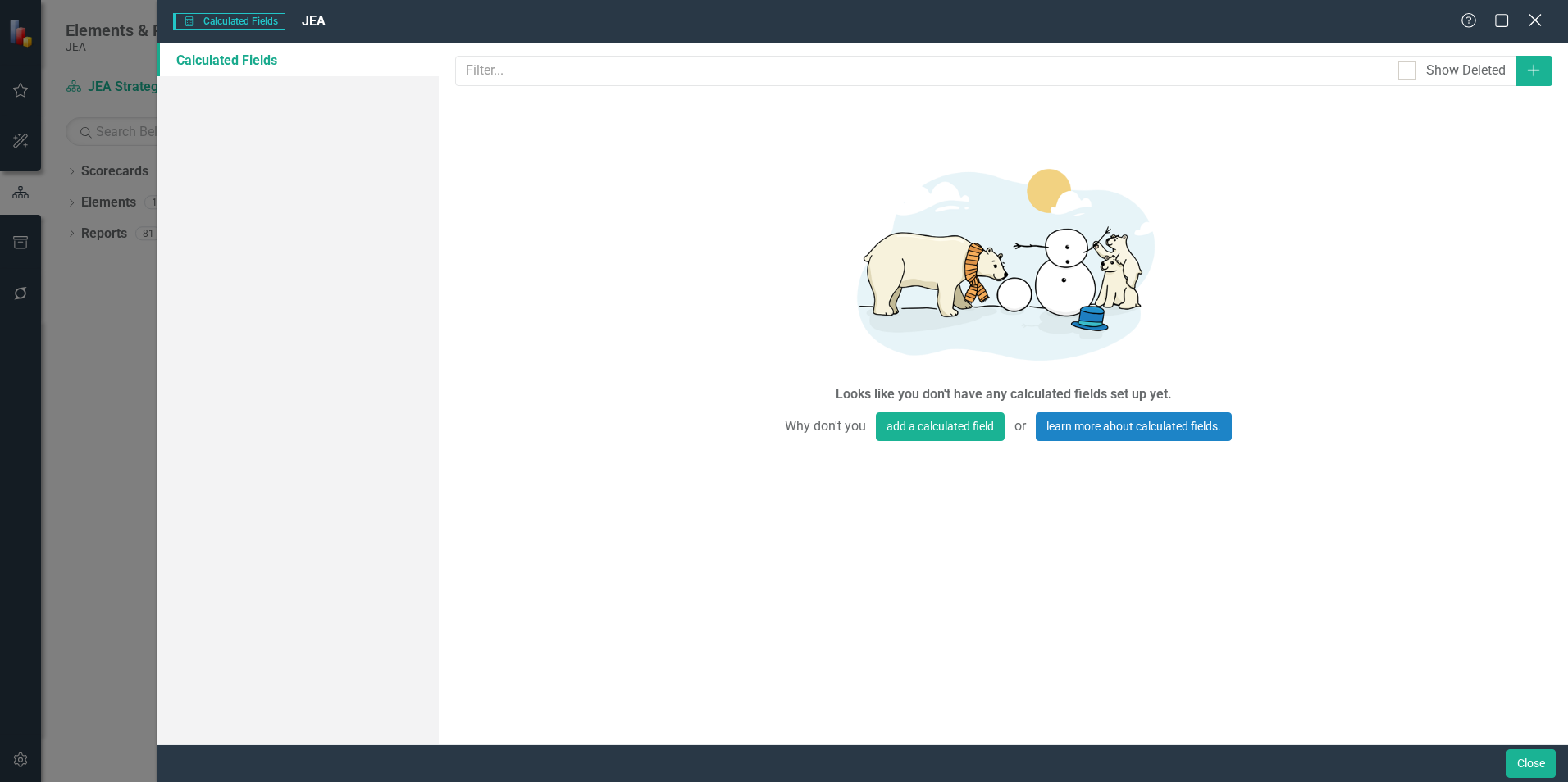
click at [1535, 18] on icon "Close" at bounding box center [1535, 20] width 20 height 16
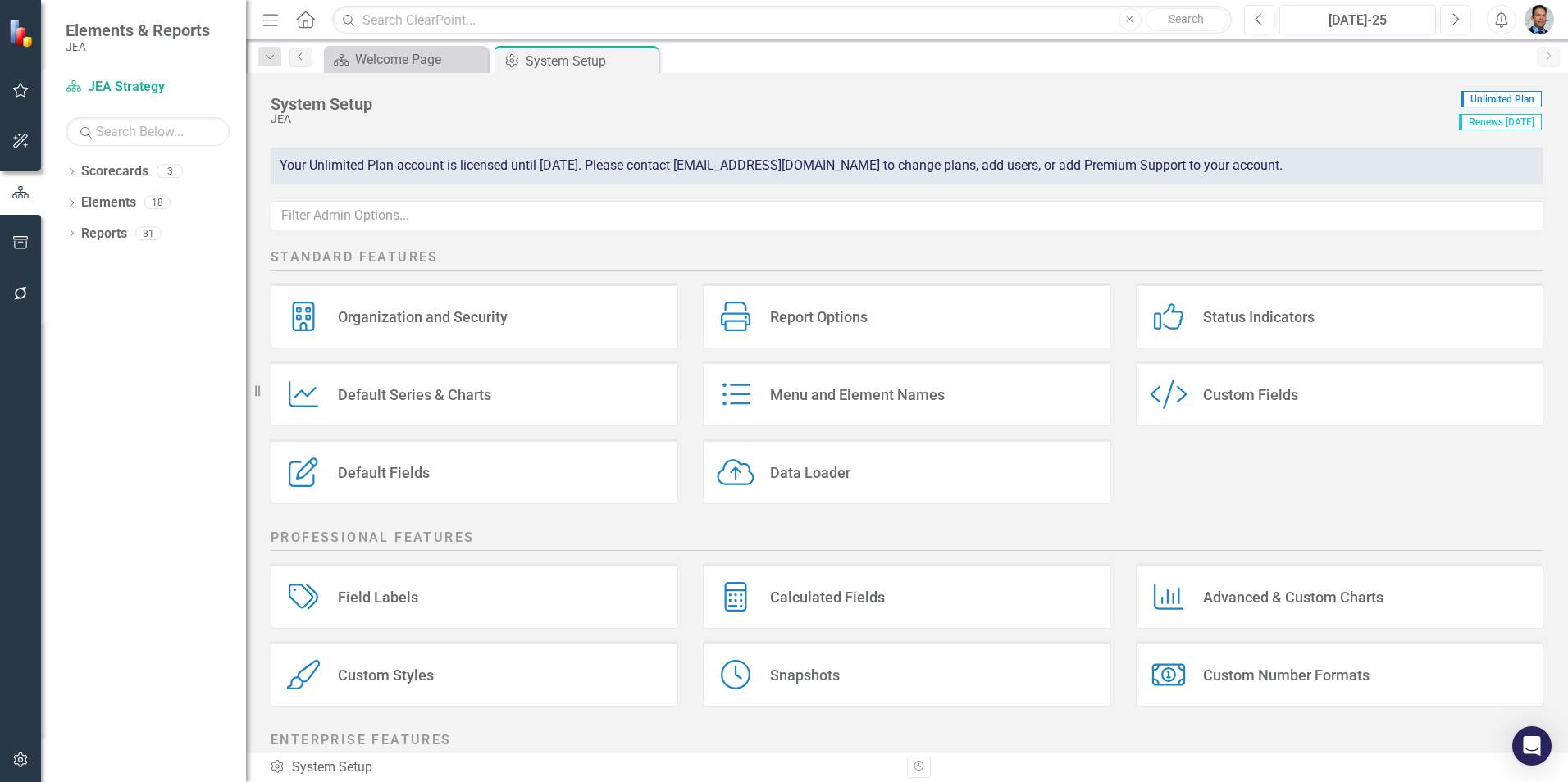
scroll to position [0, 0]
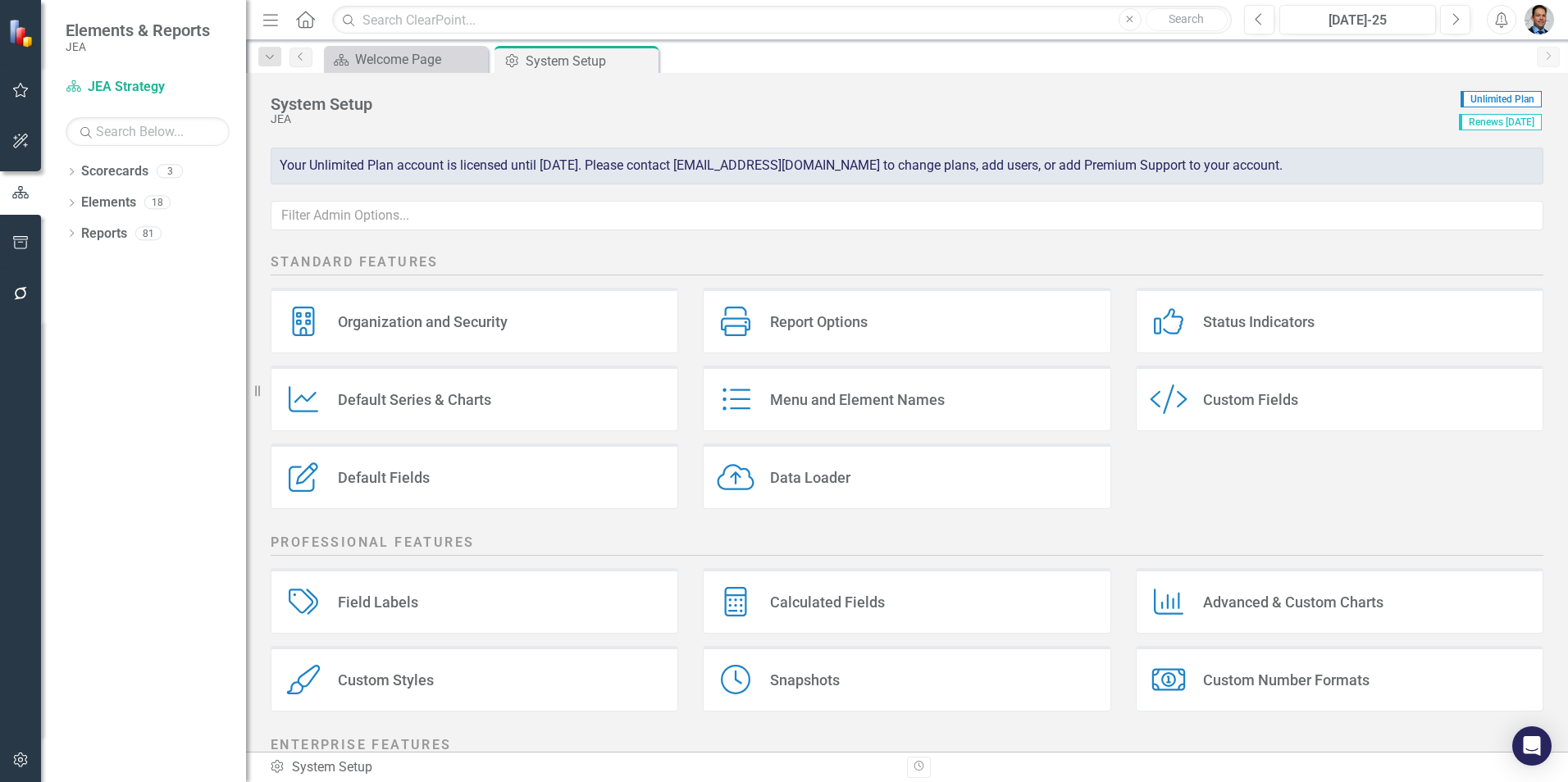
click at [360, 401] on div "Default Series & Charts" at bounding box center [415, 399] width 154 height 18
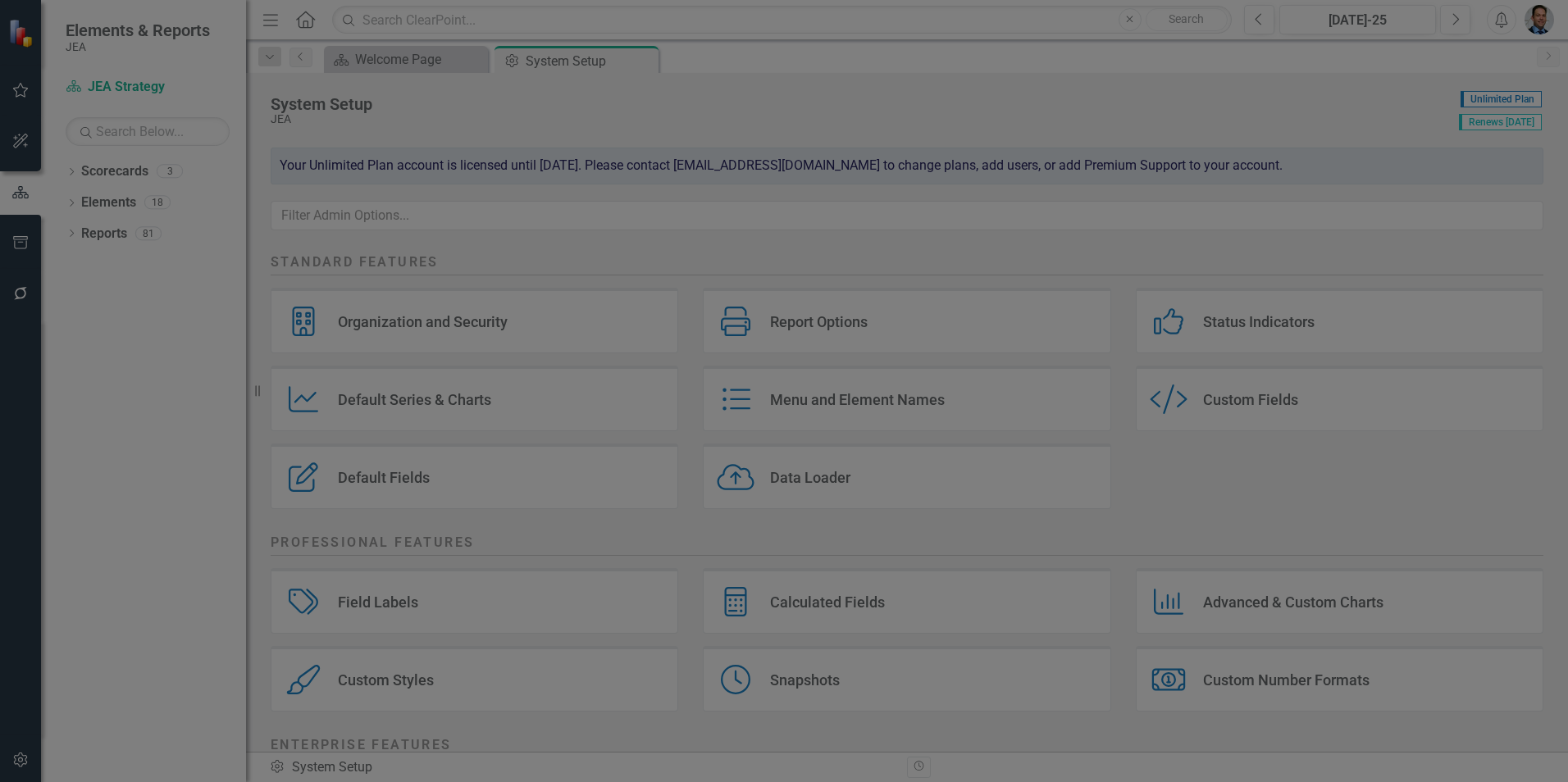
click at [198, 87] on link "Charts" at bounding box center [298, 92] width 282 height 33
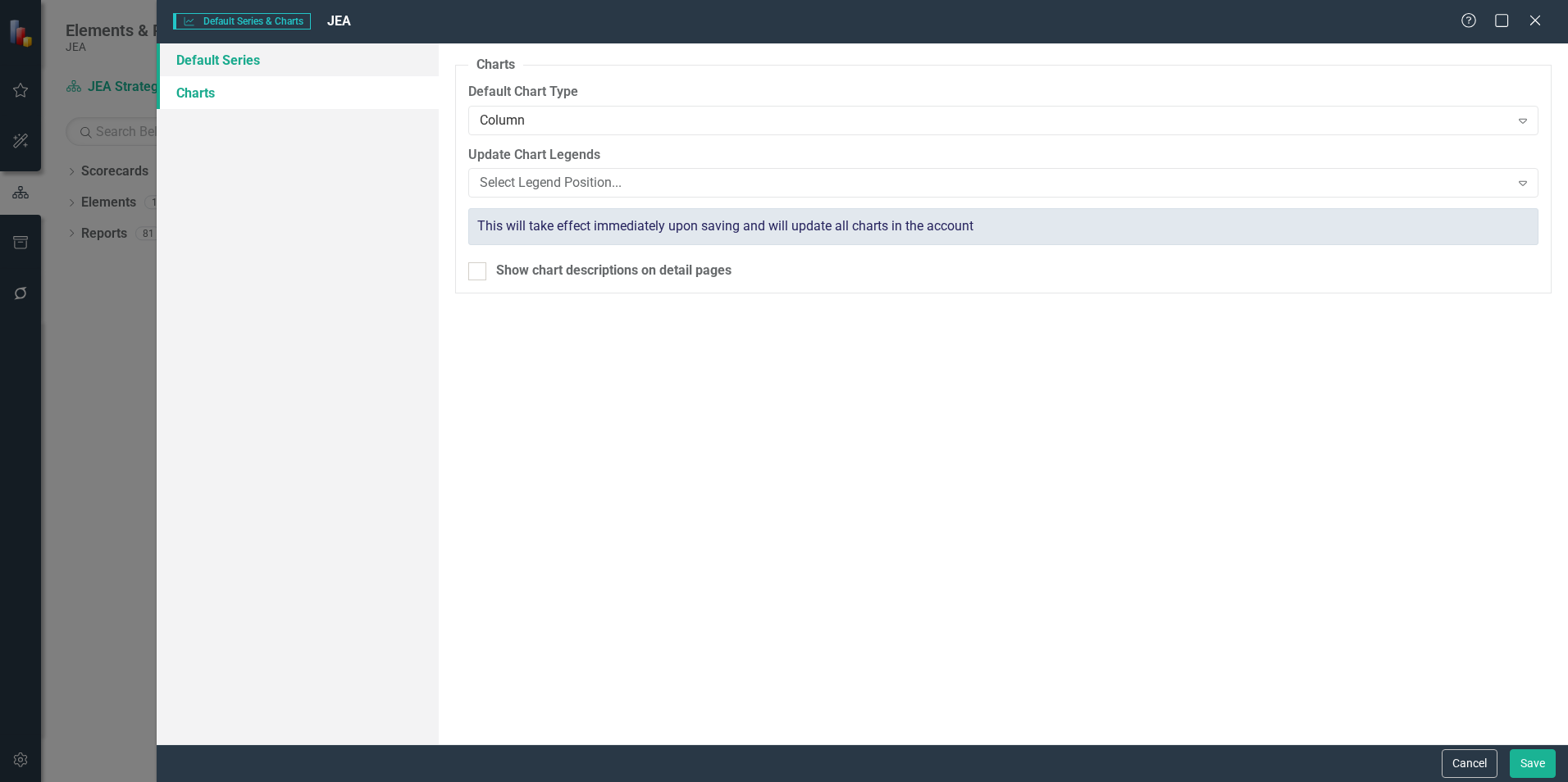
click at [257, 67] on link "Default Series" at bounding box center [298, 60] width 282 height 33
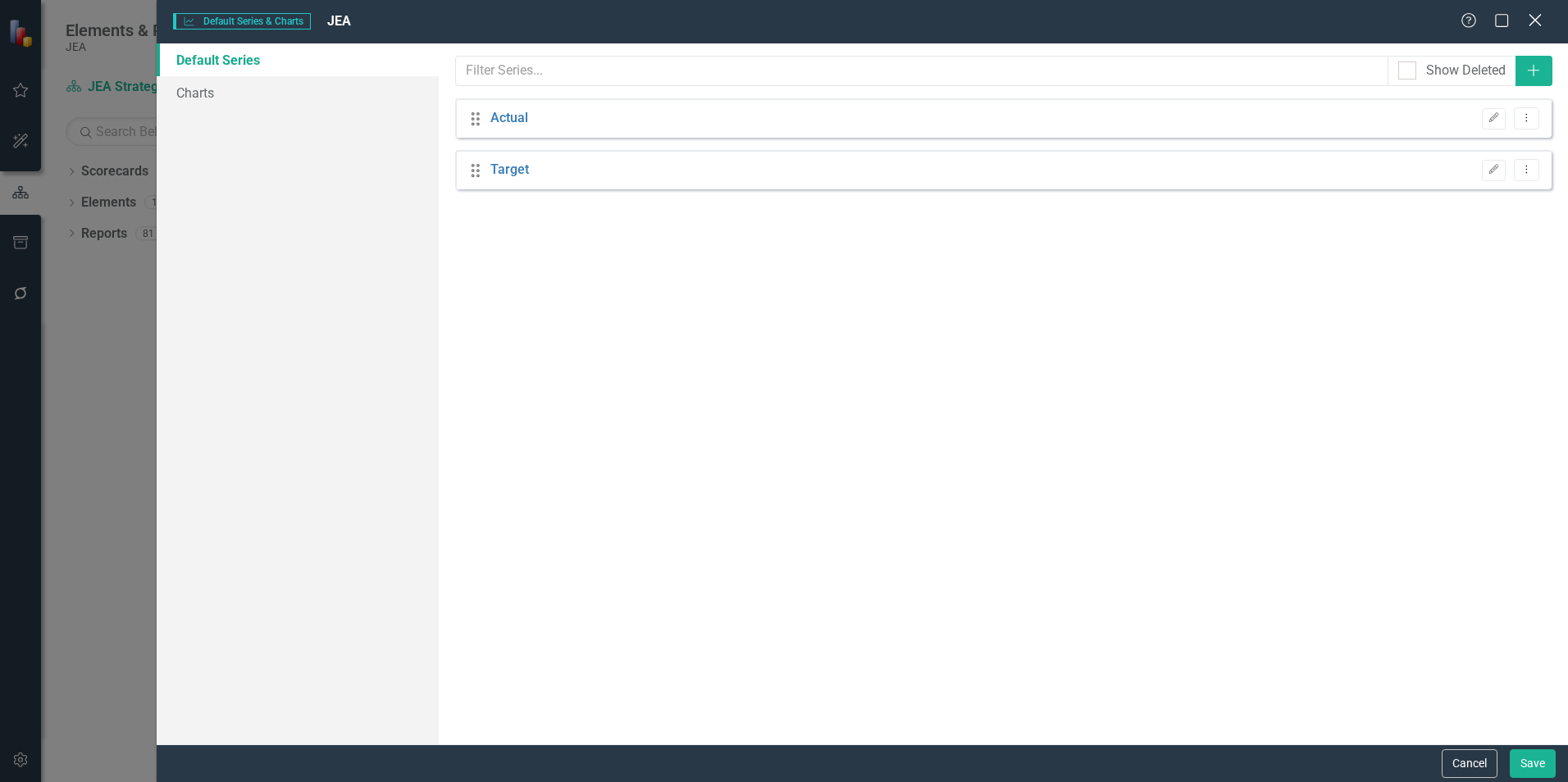
click at [1535, 14] on icon "Close" at bounding box center [1535, 20] width 20 height 16
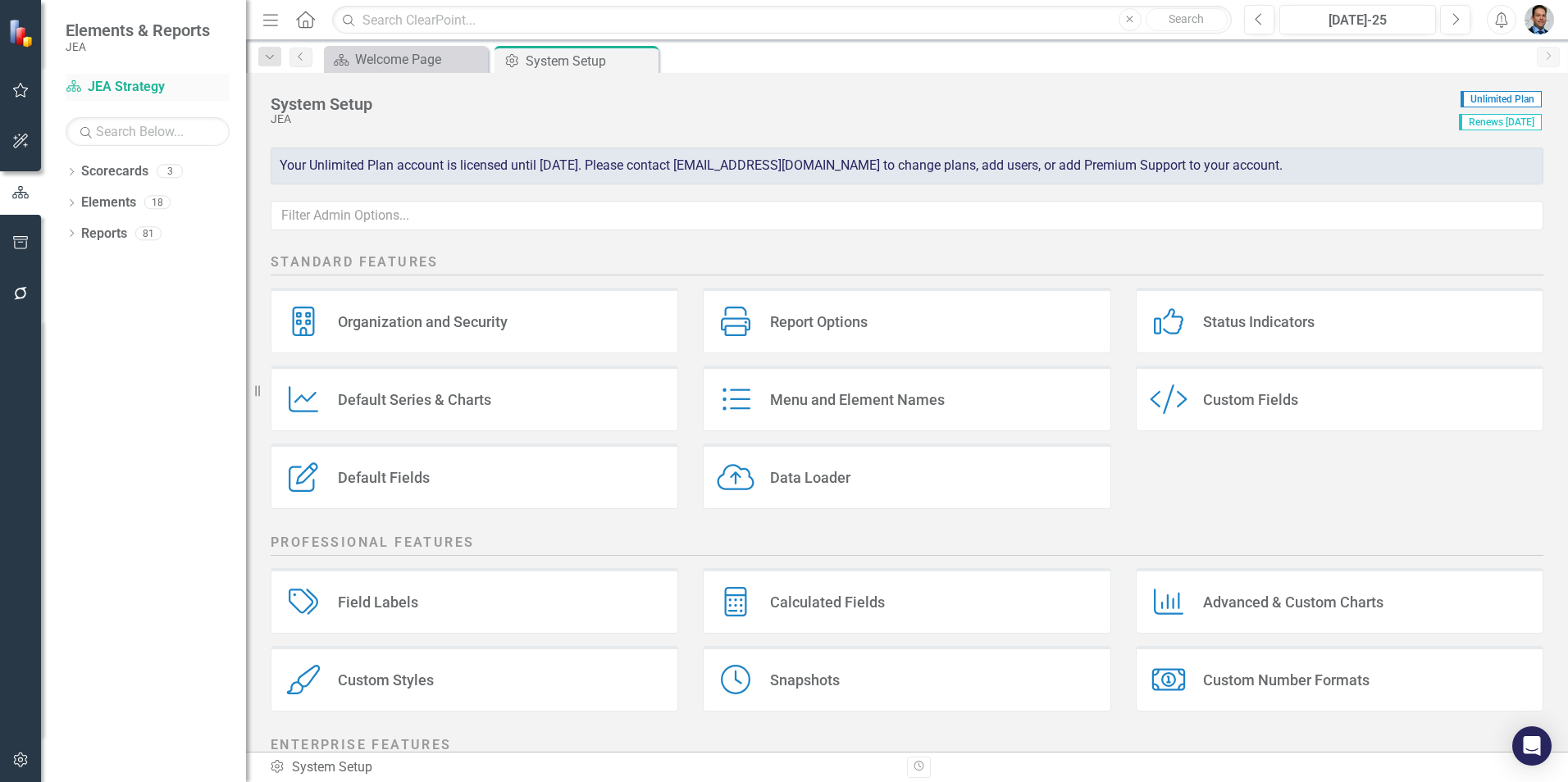
click at [102, 85] on link "Scorecard JEA Strategy" at bounding box center [147, 87] width 164 height 18
